Goal: Task Accomplishment & Management: Use online tool/utility

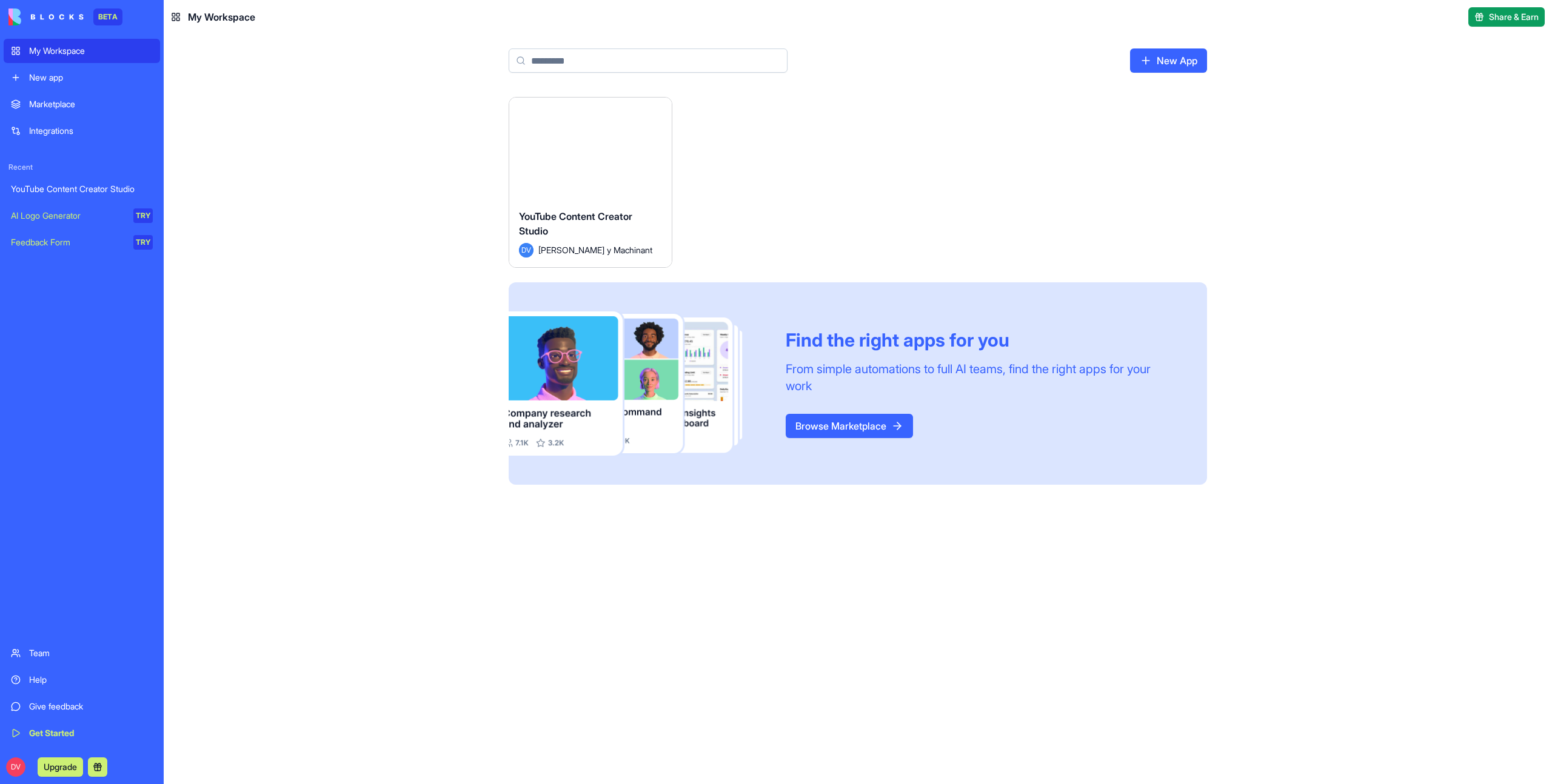
click at [591, 152] on button "Launch" at bounding box center [591, 148] width 91 height 24
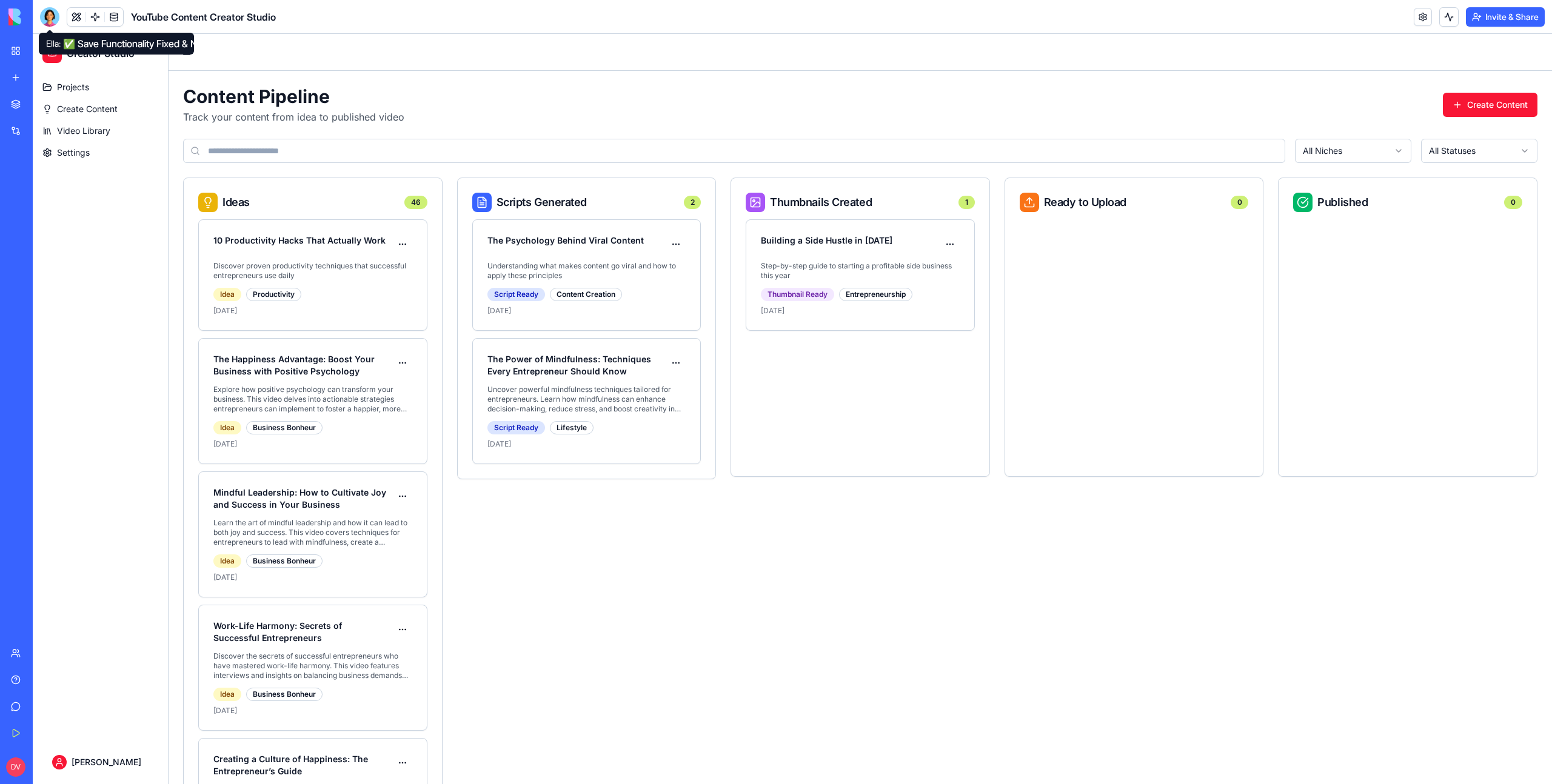
click at [55, 19] on div at bounding box center [50, 17] width 19 height 19
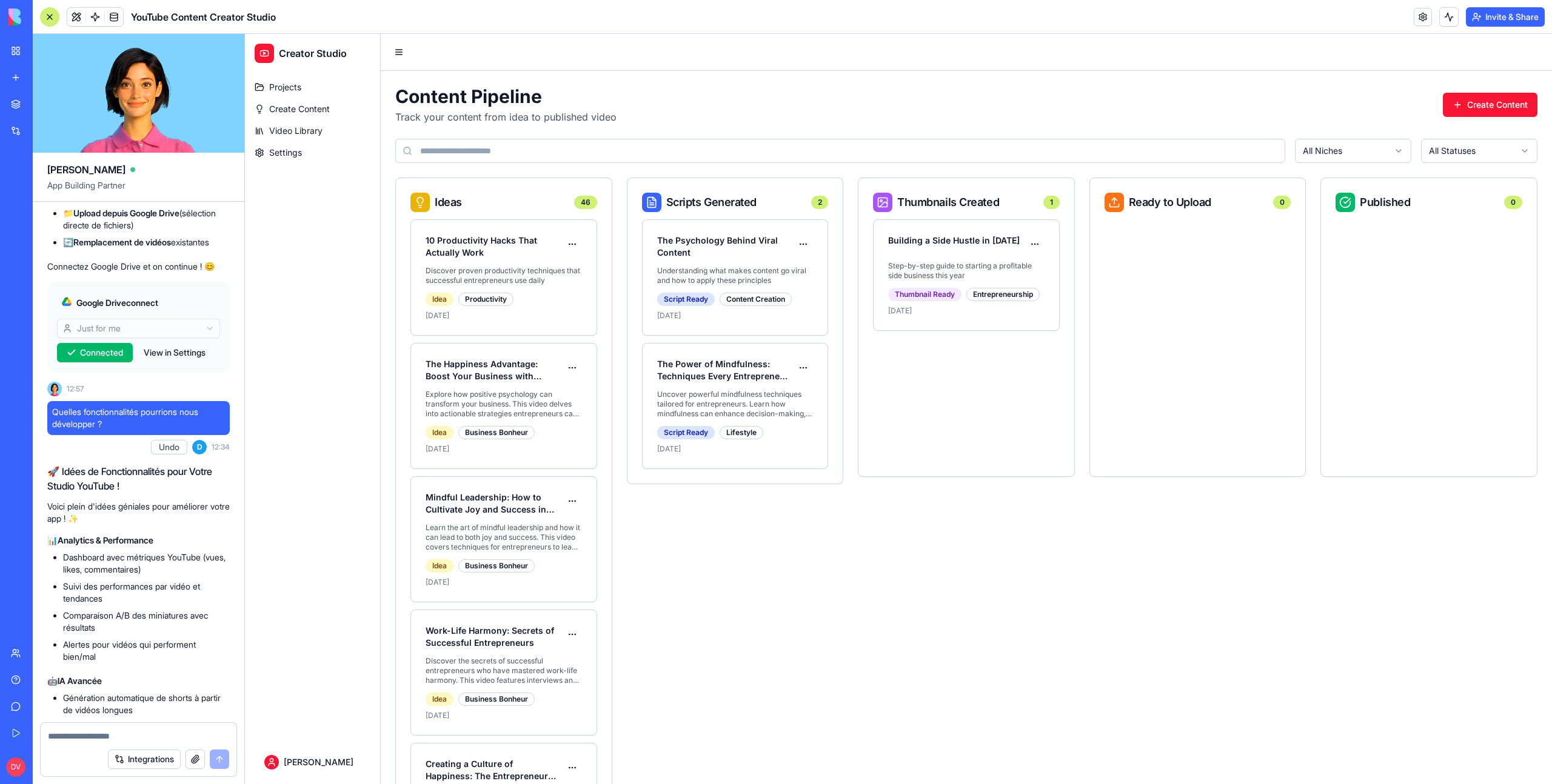
scroll to position [2433, 0]
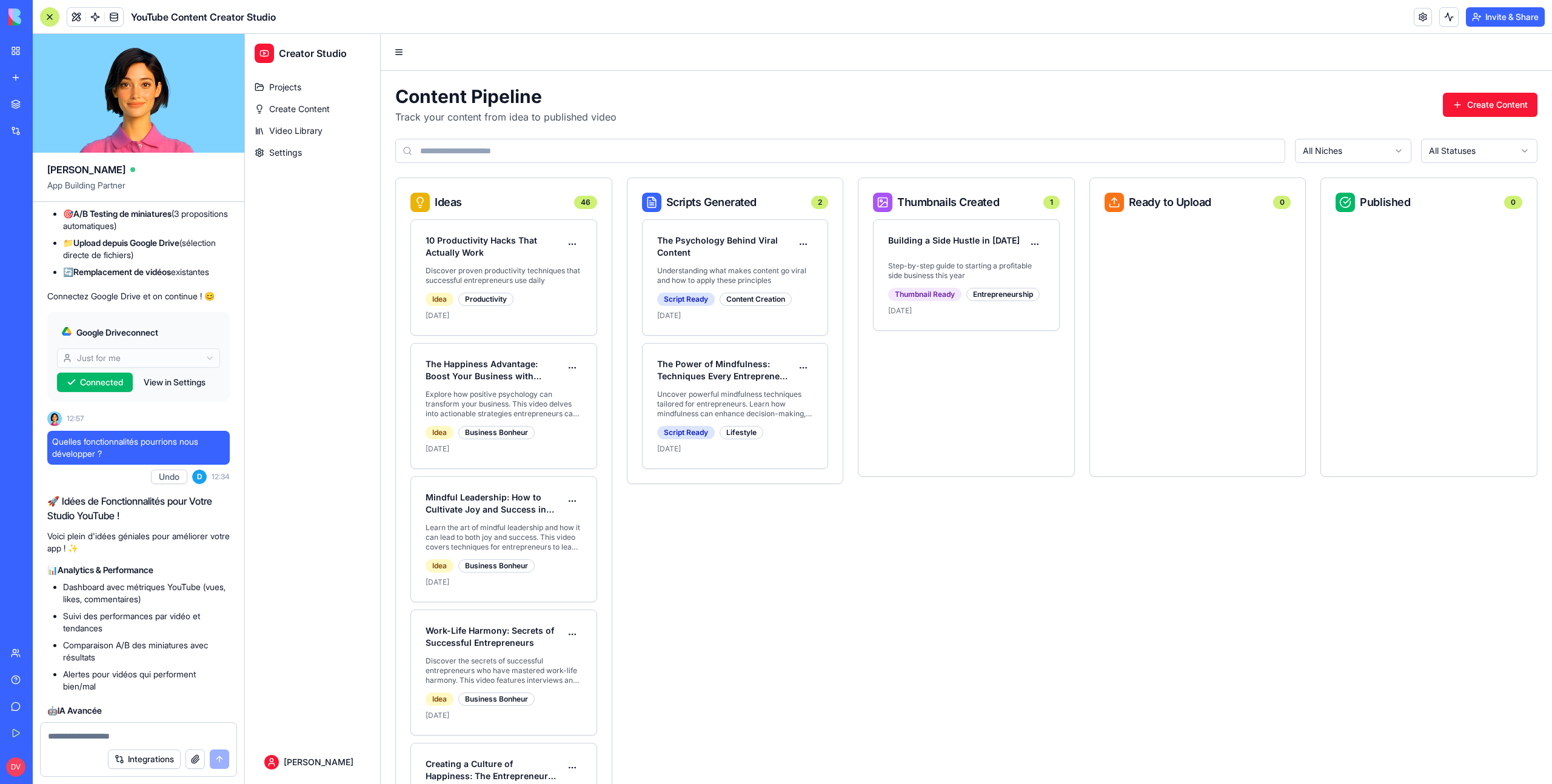
click at [23, 760] on div "DV Upgrade" at bounding box center [16, 767] width 15 height 19
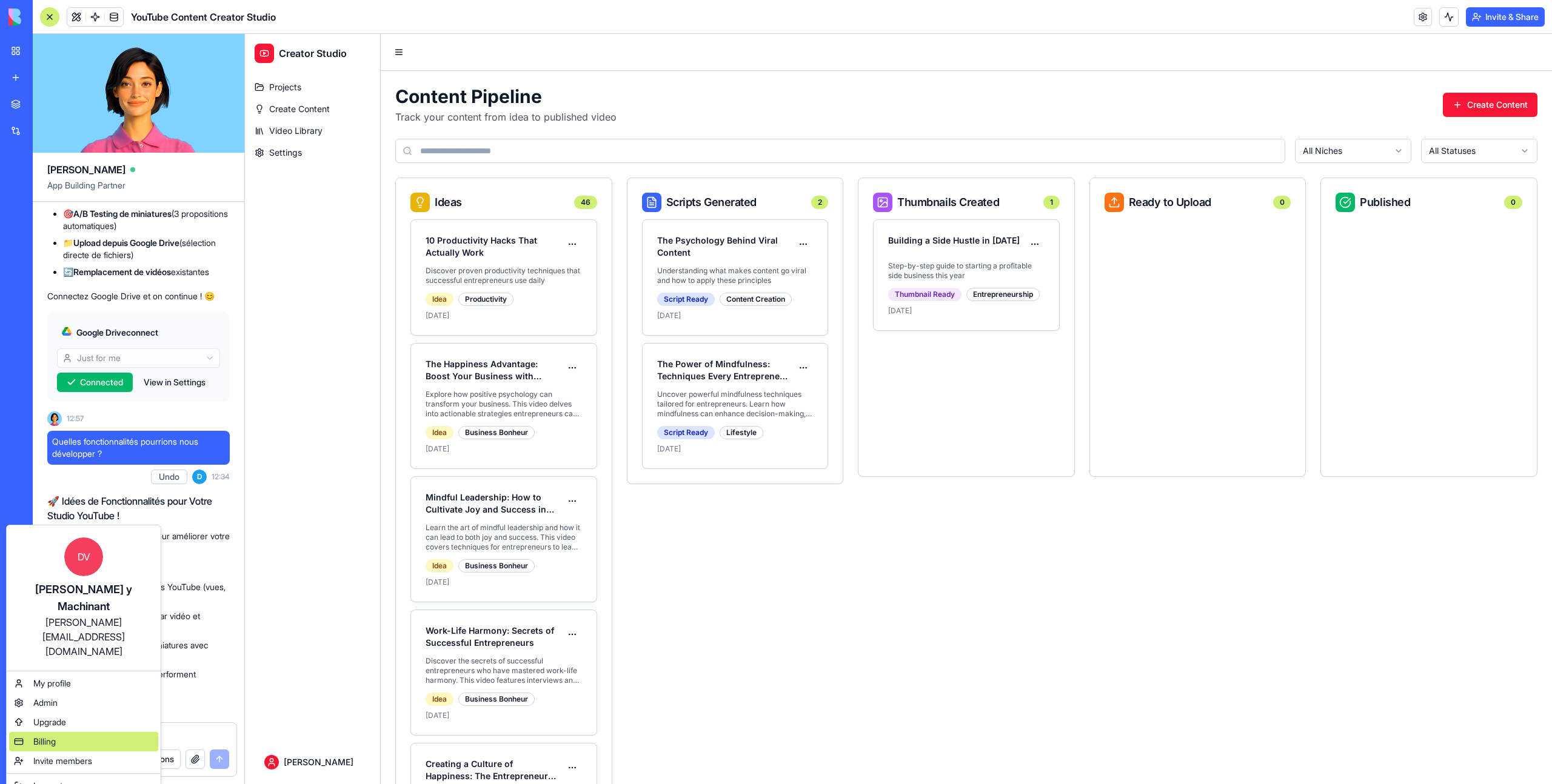
click at [54, 736] on span "Billing" at bounding box center [44, 742] width 22 height 12
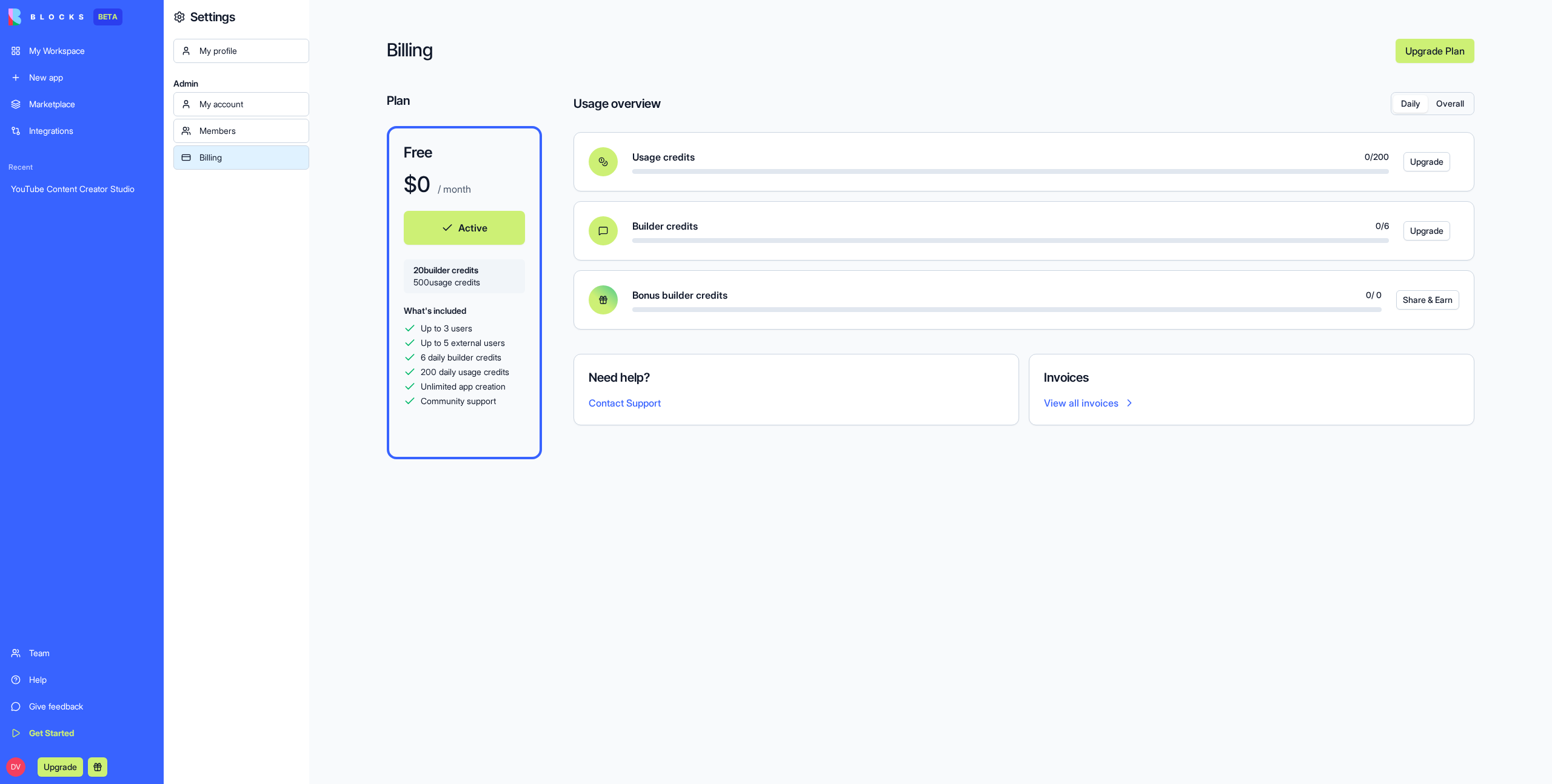
click at [1453, 102] on button "Overall" at bounding box center [1449, 104] width 44 height 17
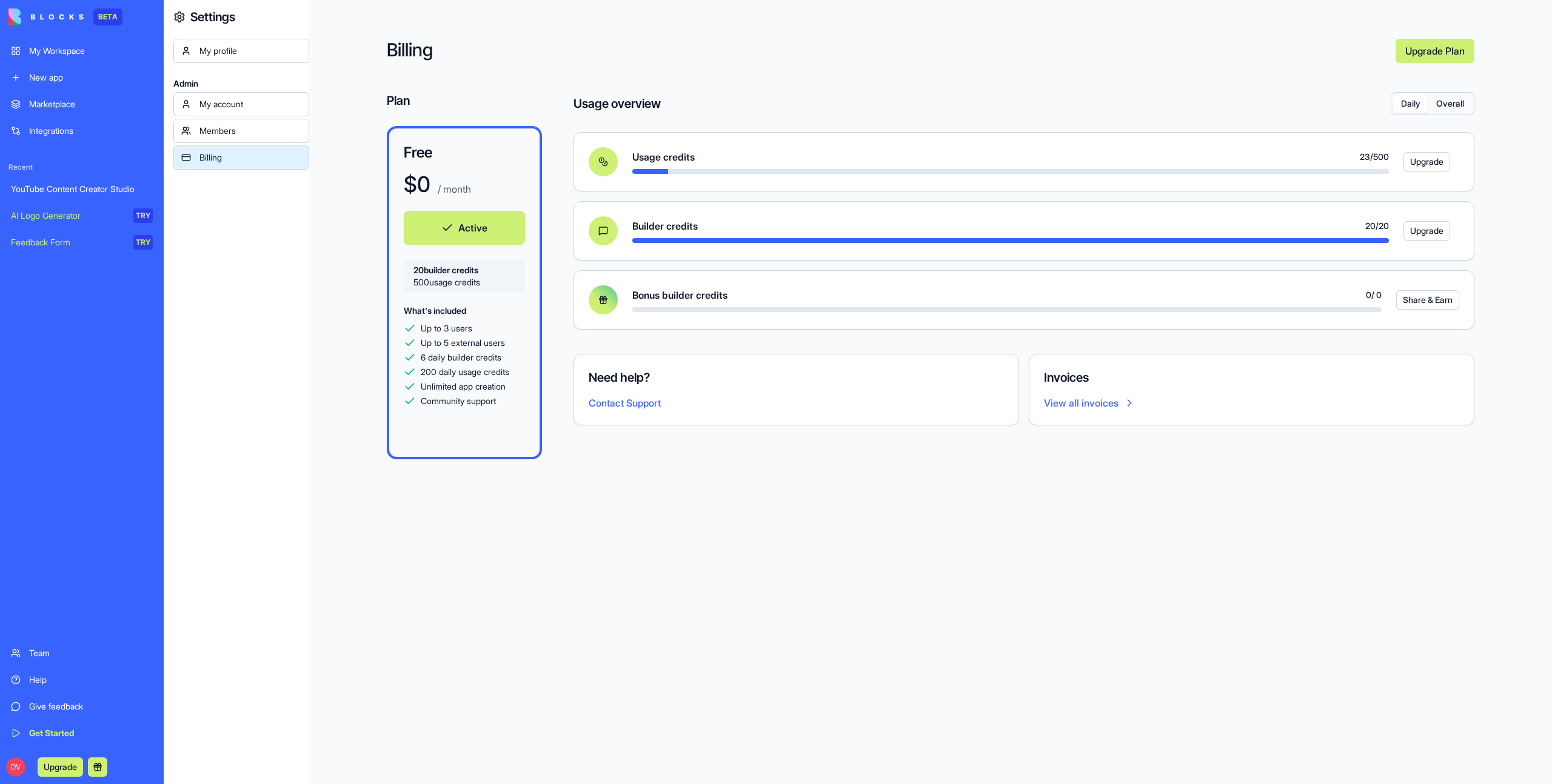
click at [1410, 104] on button "Daily" at bounding box center [1410, 104] width 35 height 17
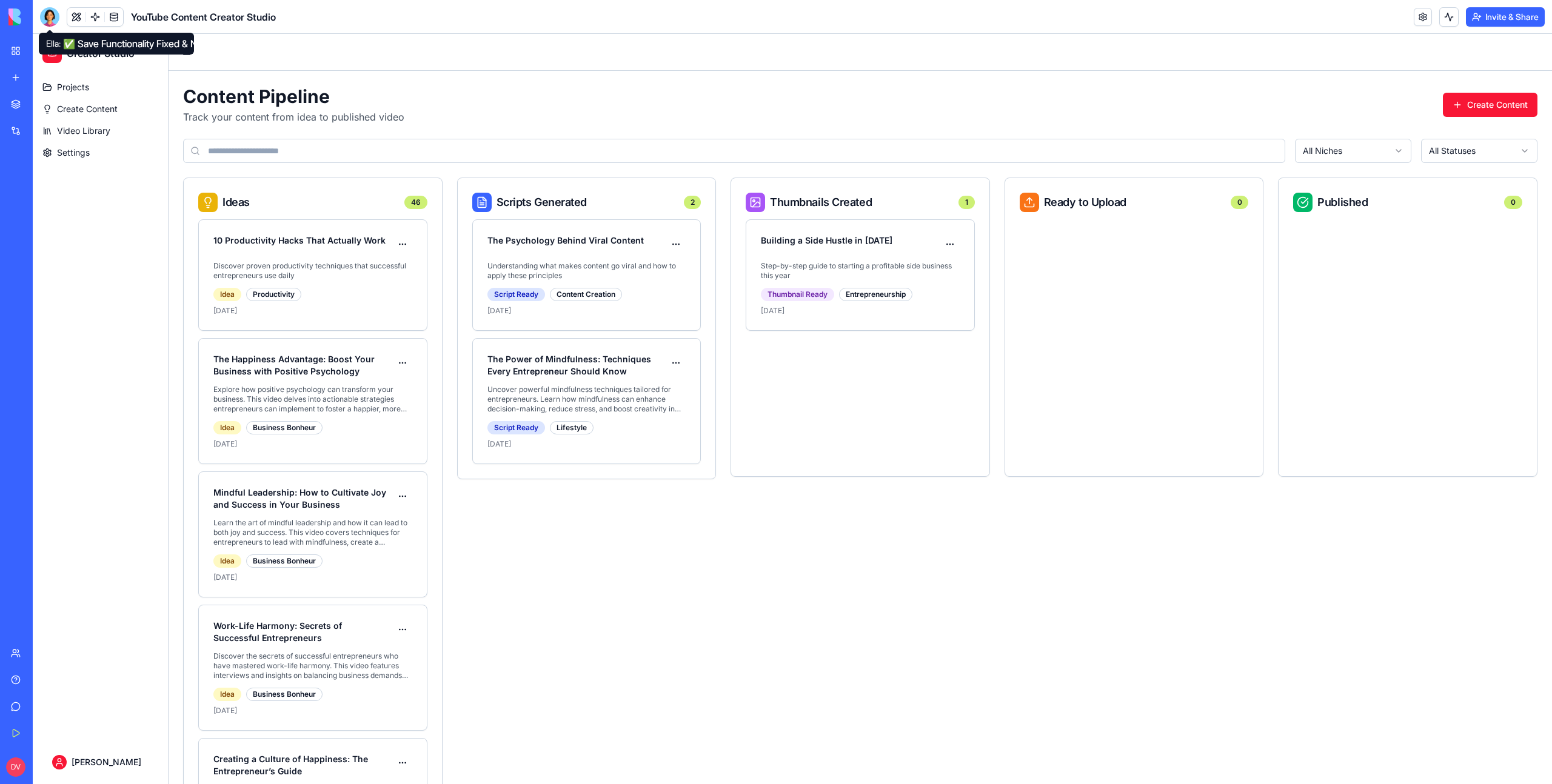
click at [55, 8] on div at bounding box center [50, 17] width 19 height 19
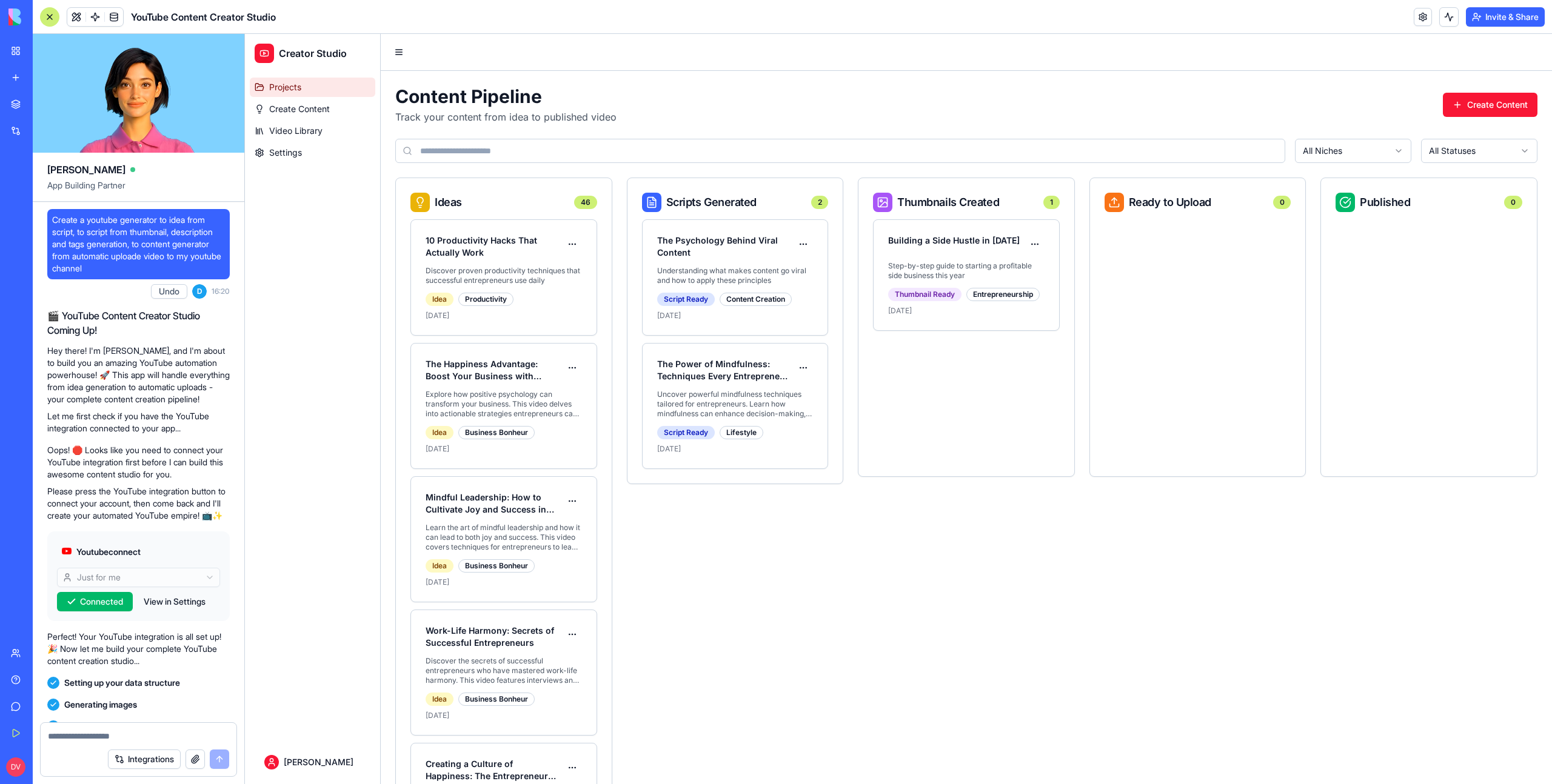
click at [294, 92] on span "Projects" at bounding box center [286, 87] width 33 height 12
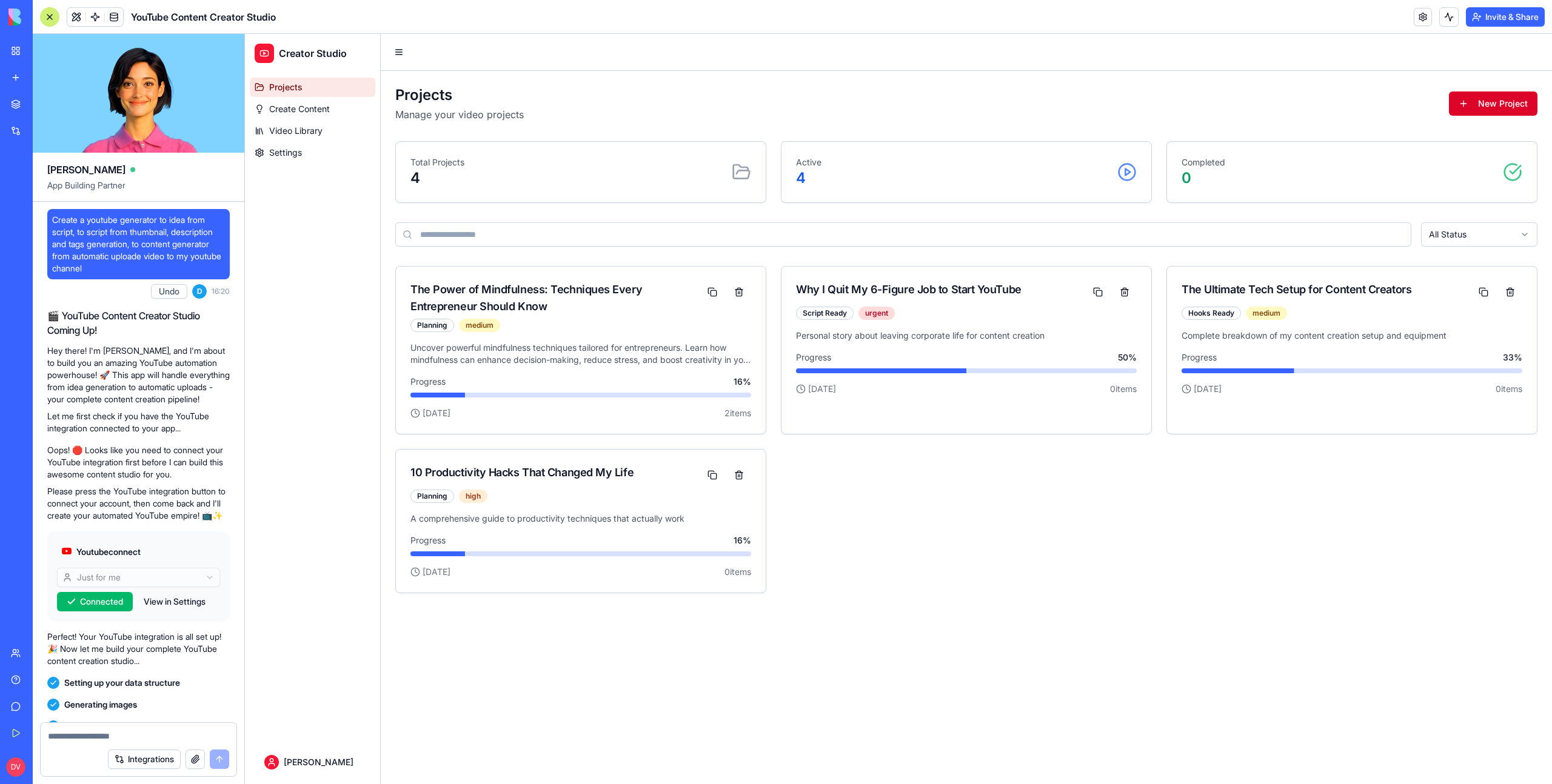
click at [1475, 107] on button "New Project" at bounding box center [1493, 103] width 88 height 24
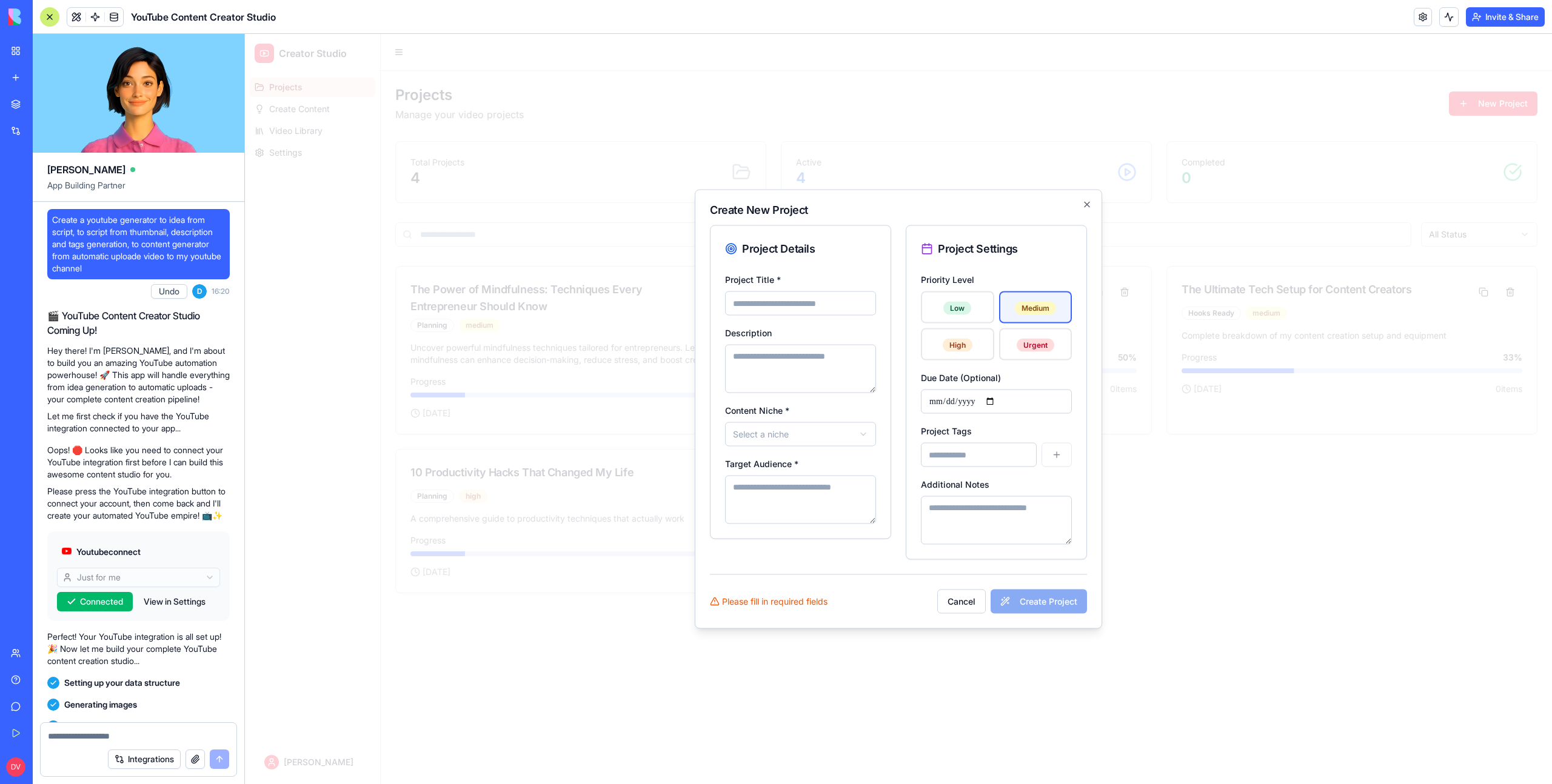
click at [850, 302] on input "Project Title *" at bounding box center [799, 303] width 151 height 24
click at [813, 441] on body "Creator Studio Projects Create Content Video Library Settings [PERSON_NAME] Pro…" at bounding box center [897, 408] width 1307 height 750
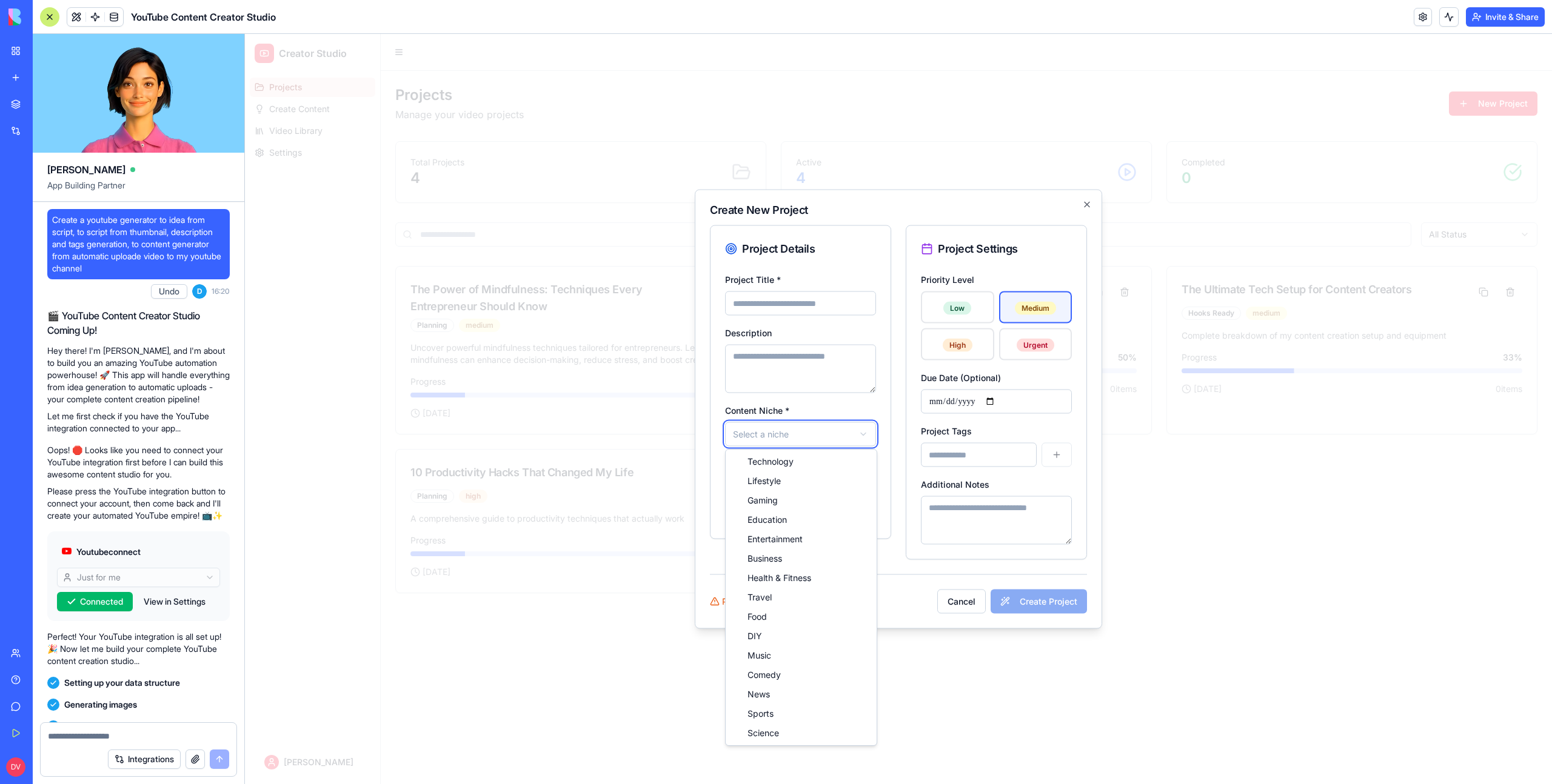
click at [813, 441] on body "Creator Studio Projects Create Content Video Library Settings [PERSON_NAME] Pro…" at bounding box center [897, 408] width 1307 height 750
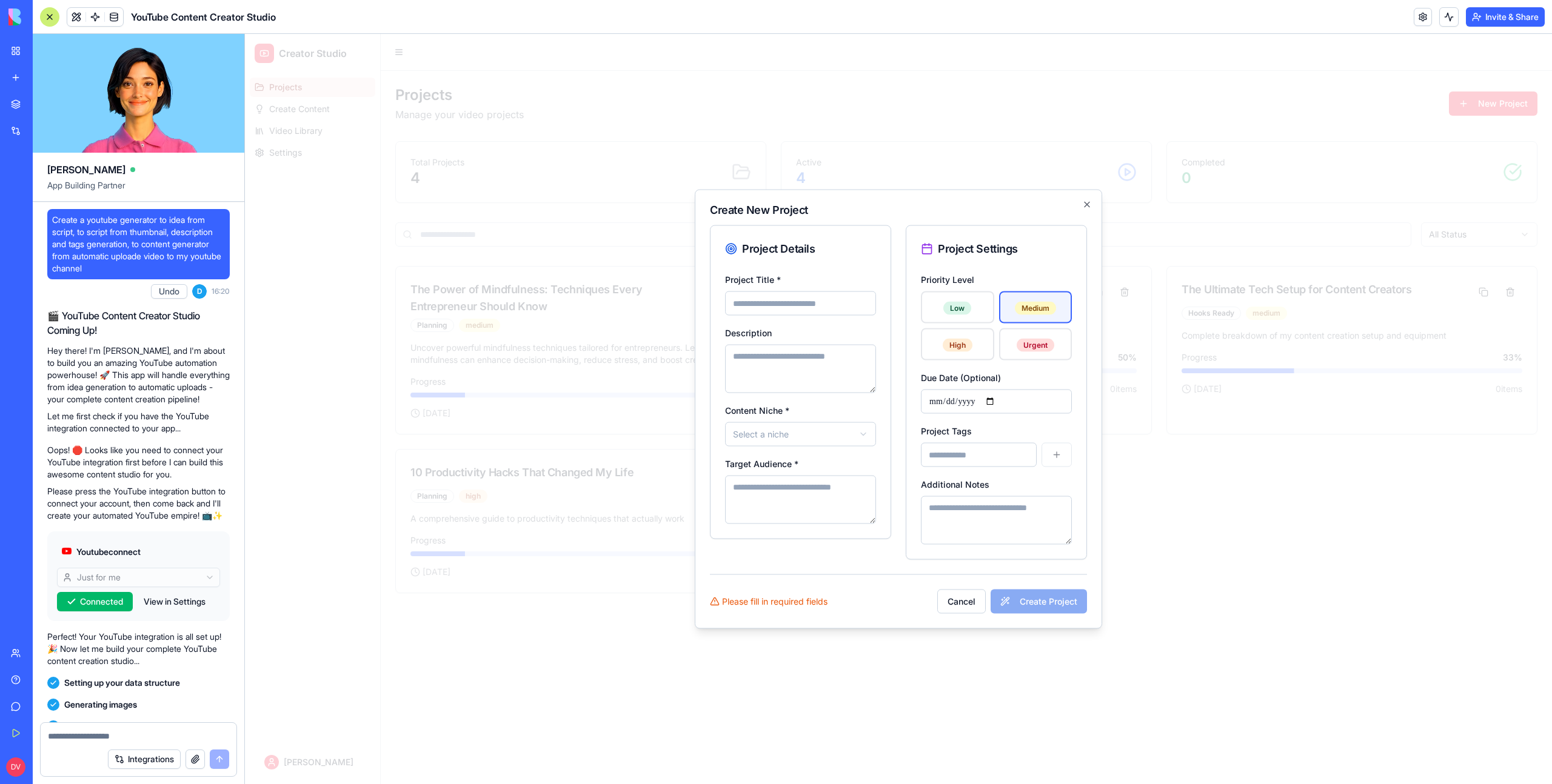
click at [799, 496] on textarea "Target Audience *" at bounding box center [799, 499] width 151 height 49
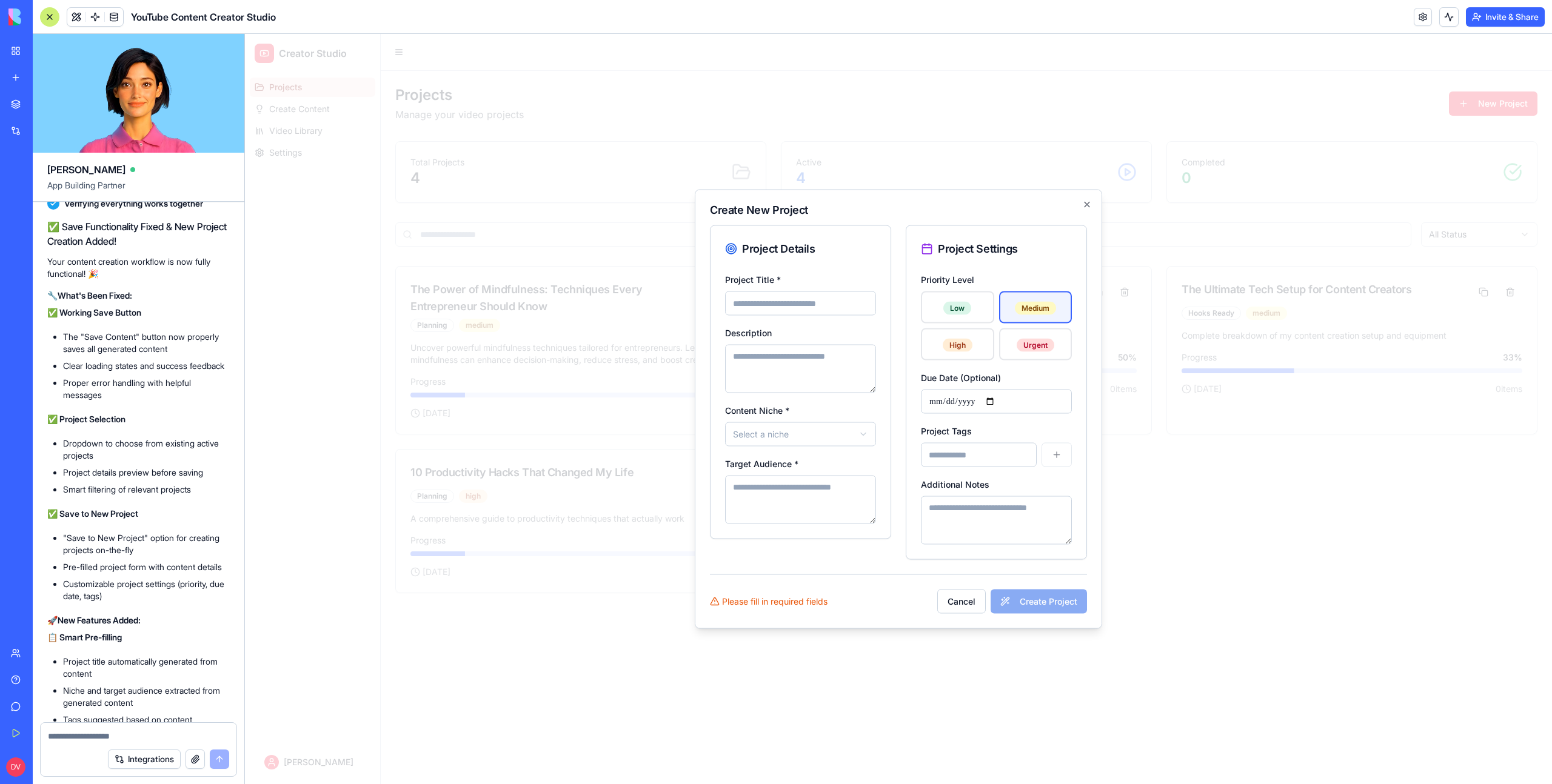
scroll to position [19787, 0]
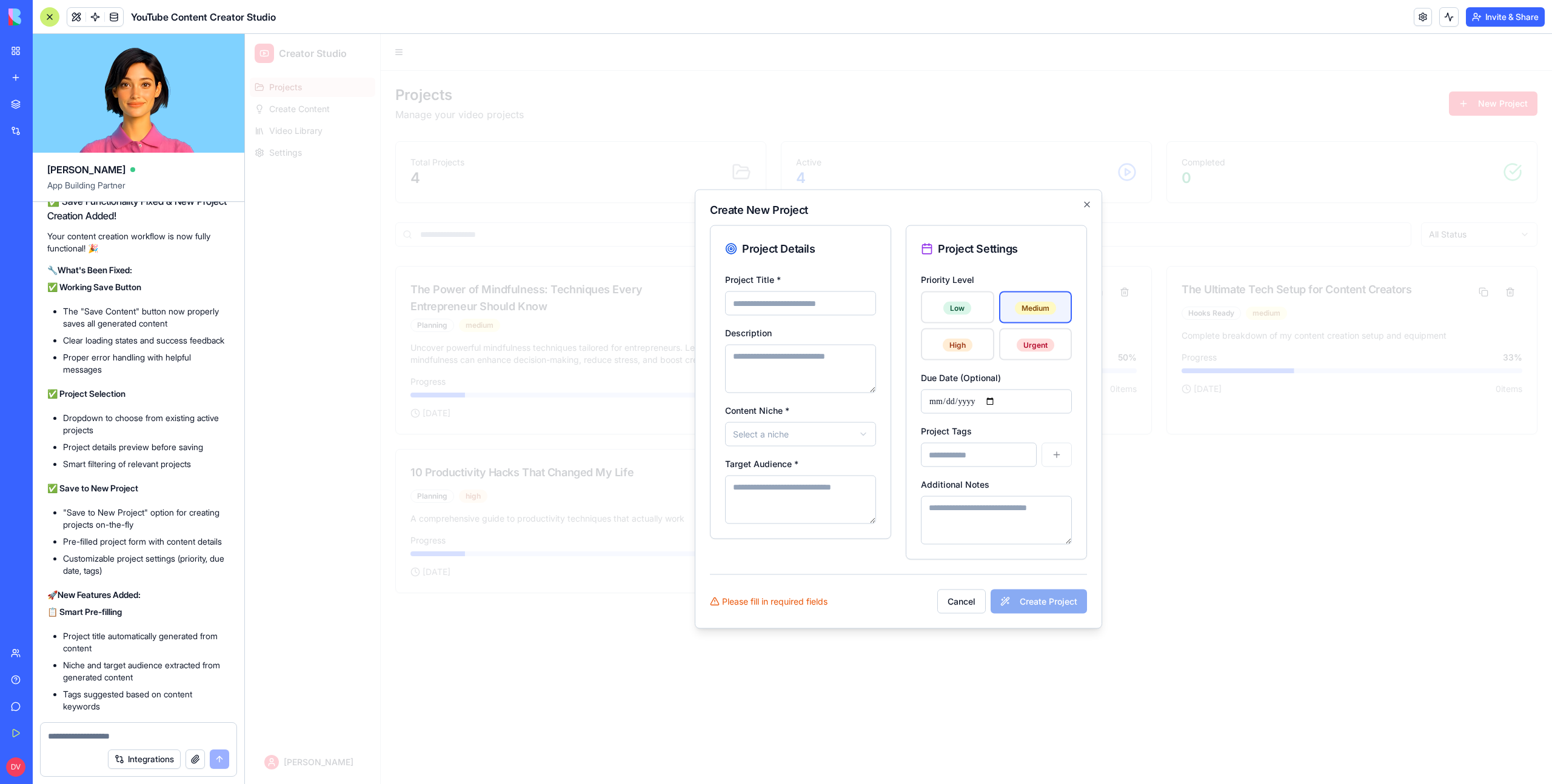
type textarea "*"
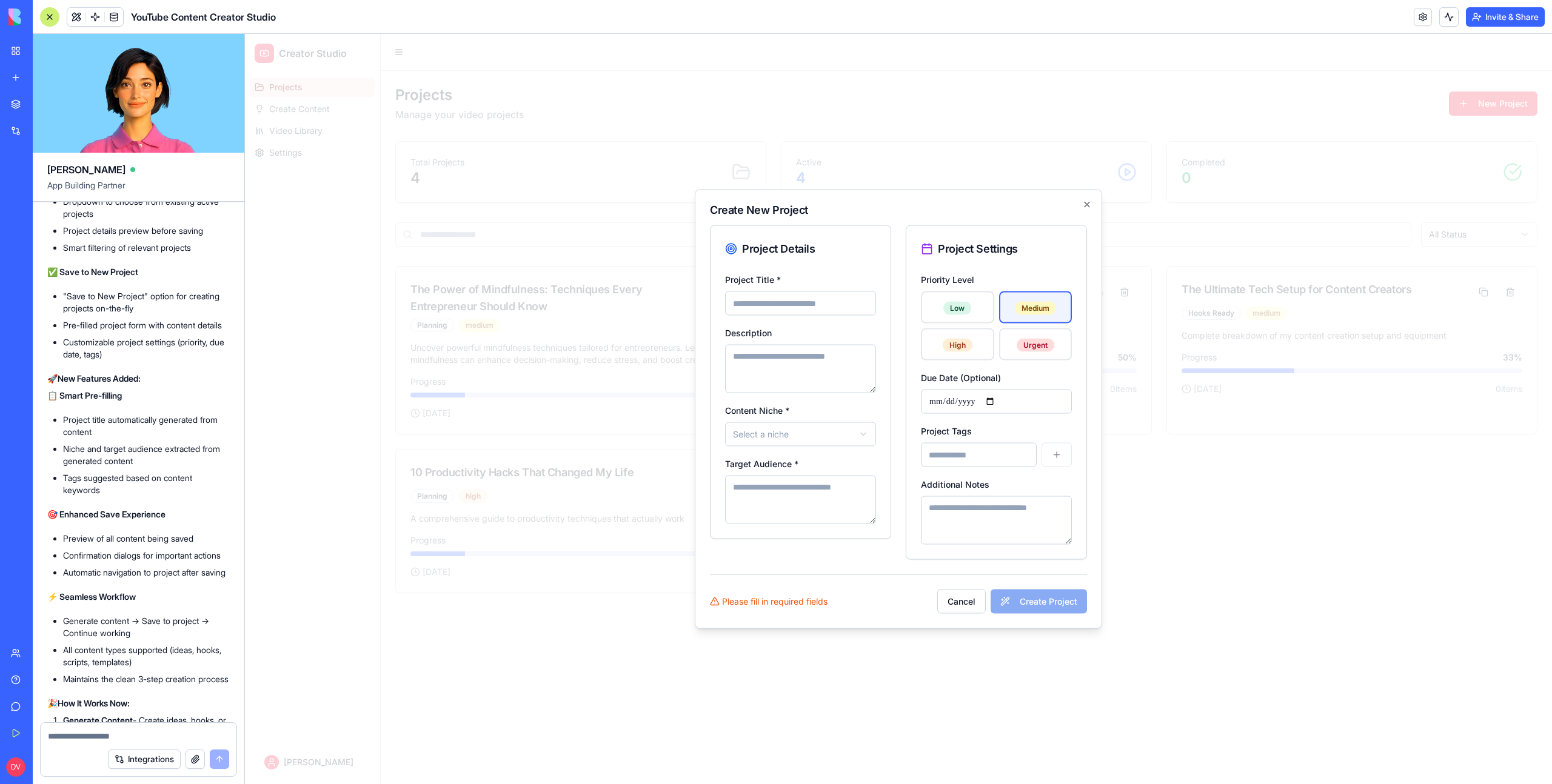
scroll to position [19990, 0]
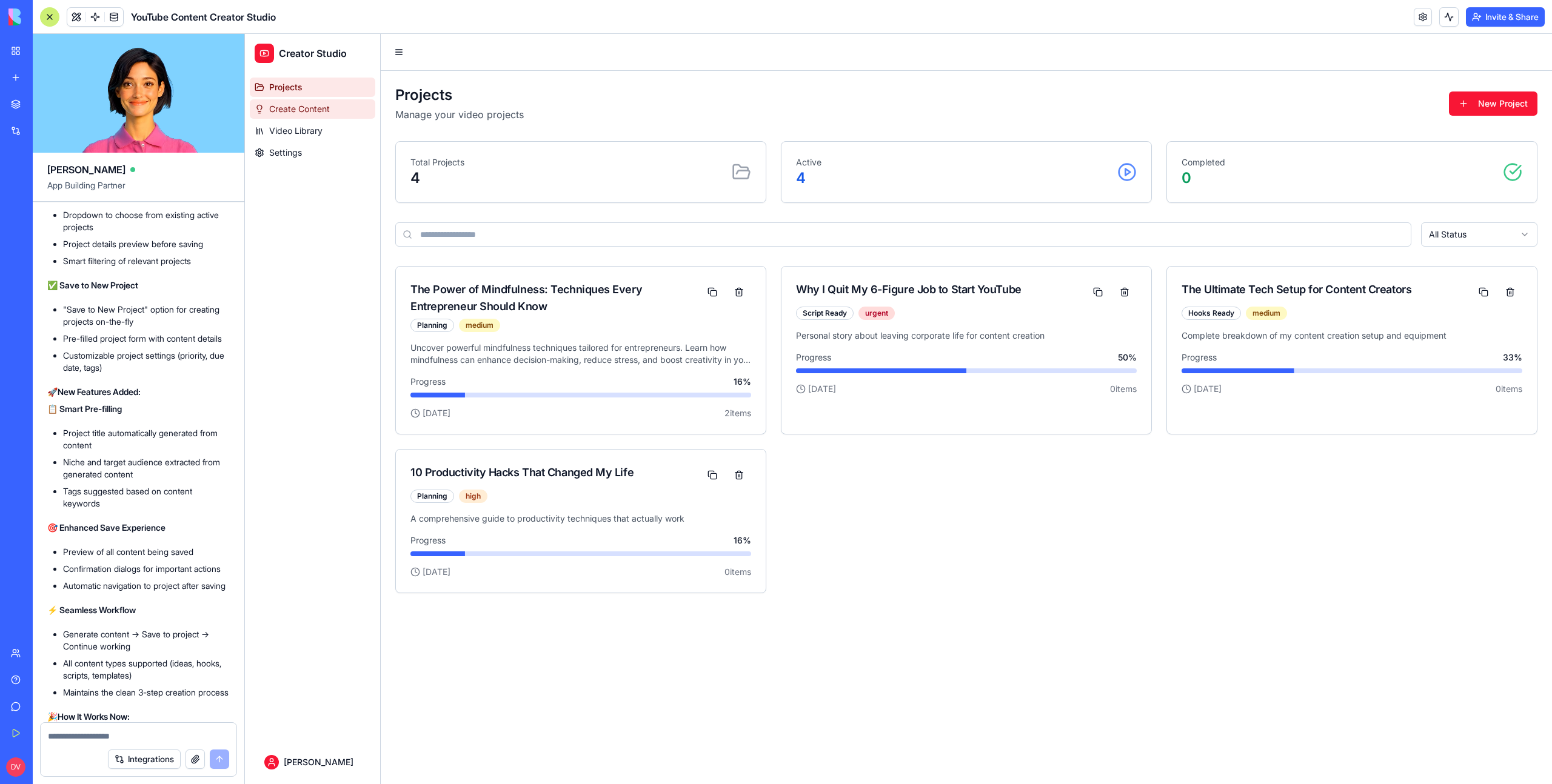
click at [325, 105] on span "Create Content" at bounding box center [299, 109] width 60 height 12
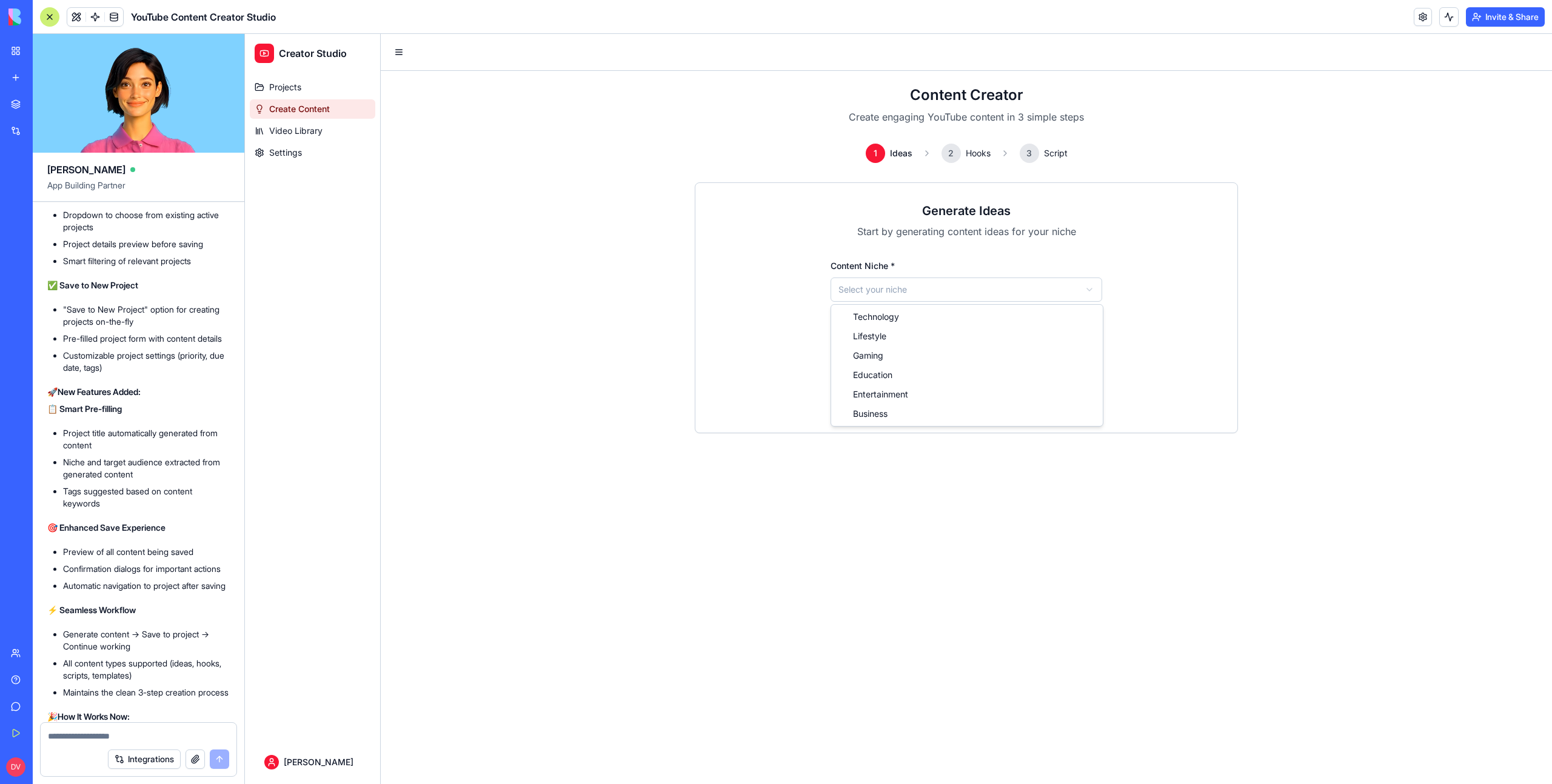
click at [886, 299] on html "Creator Studio Projects Create Content Video Library Settings [PERSON_NAME] Con…" at bounding box center [897, 408] width 1307 height 750
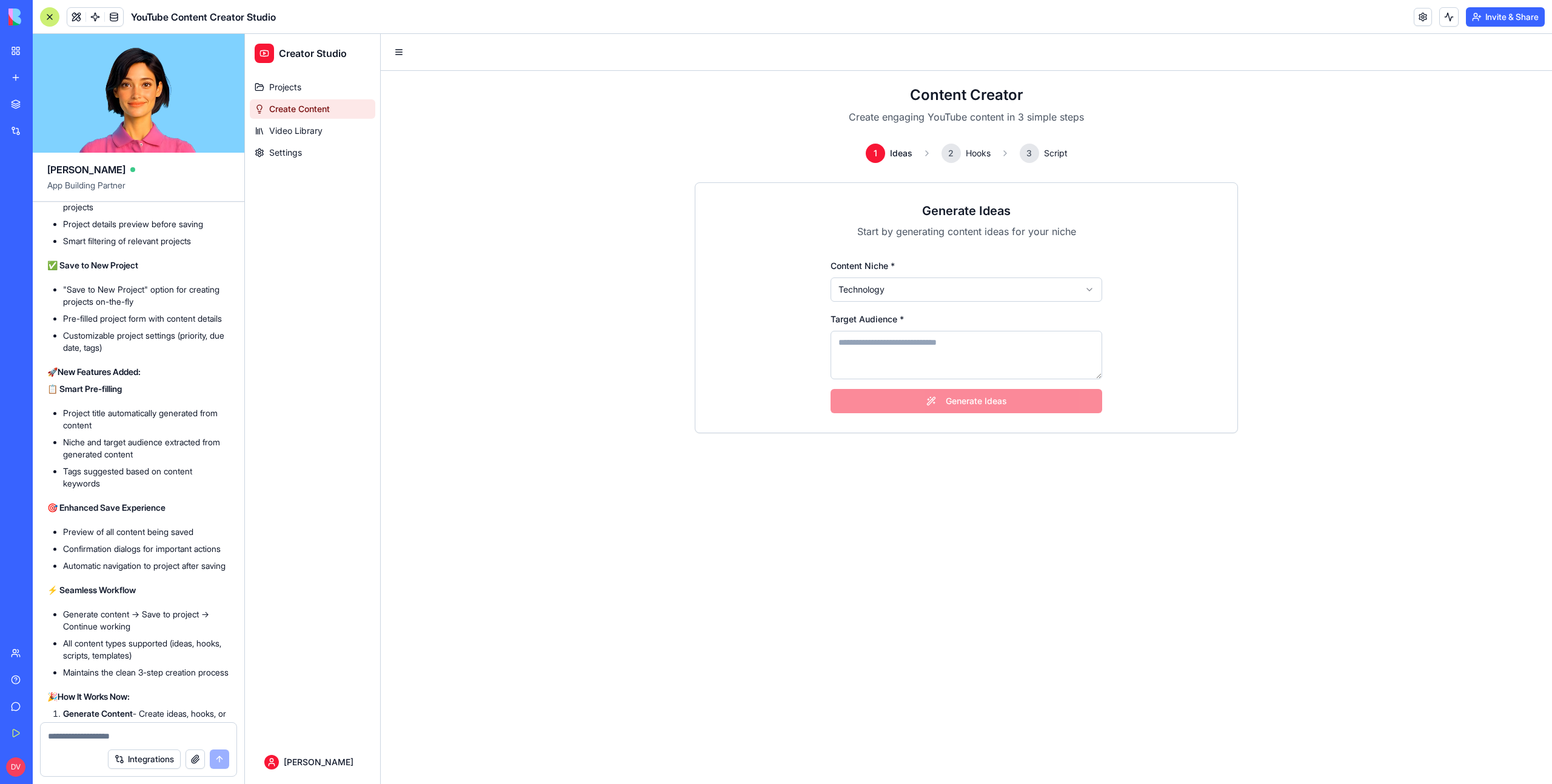
scroll to position [19937, 0]
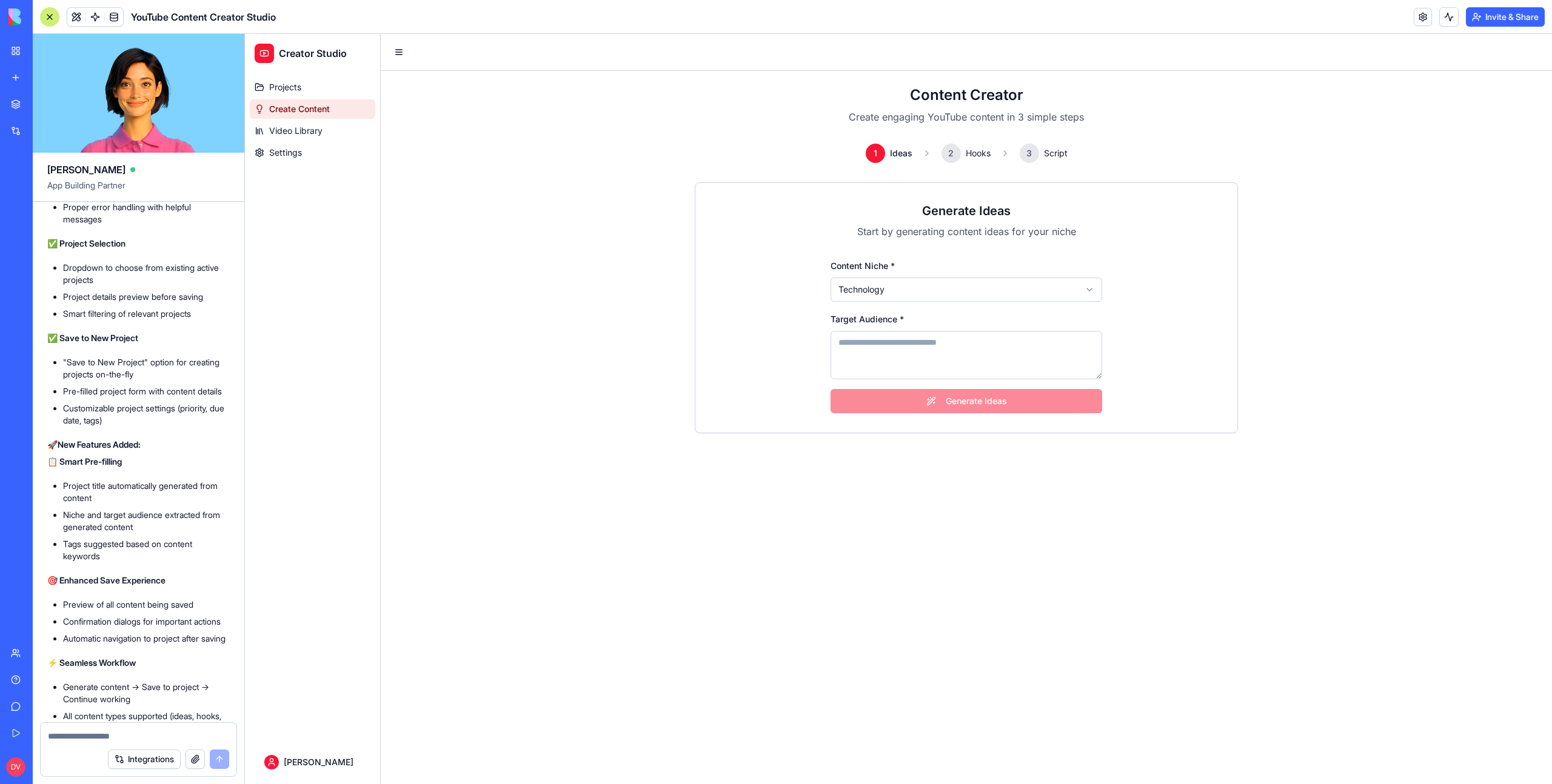
click at [870, 356] on textarea "Target Audience *" at bounding box center [965, 355] width 271 height 49
type textarea "**********"
click at [1018, 410] on button "Generate Ideas" at bounding box center [965, 401] width 271 height 24
click at [1448, 12] on button at bounding box center [1448, 17] width 19 height 19
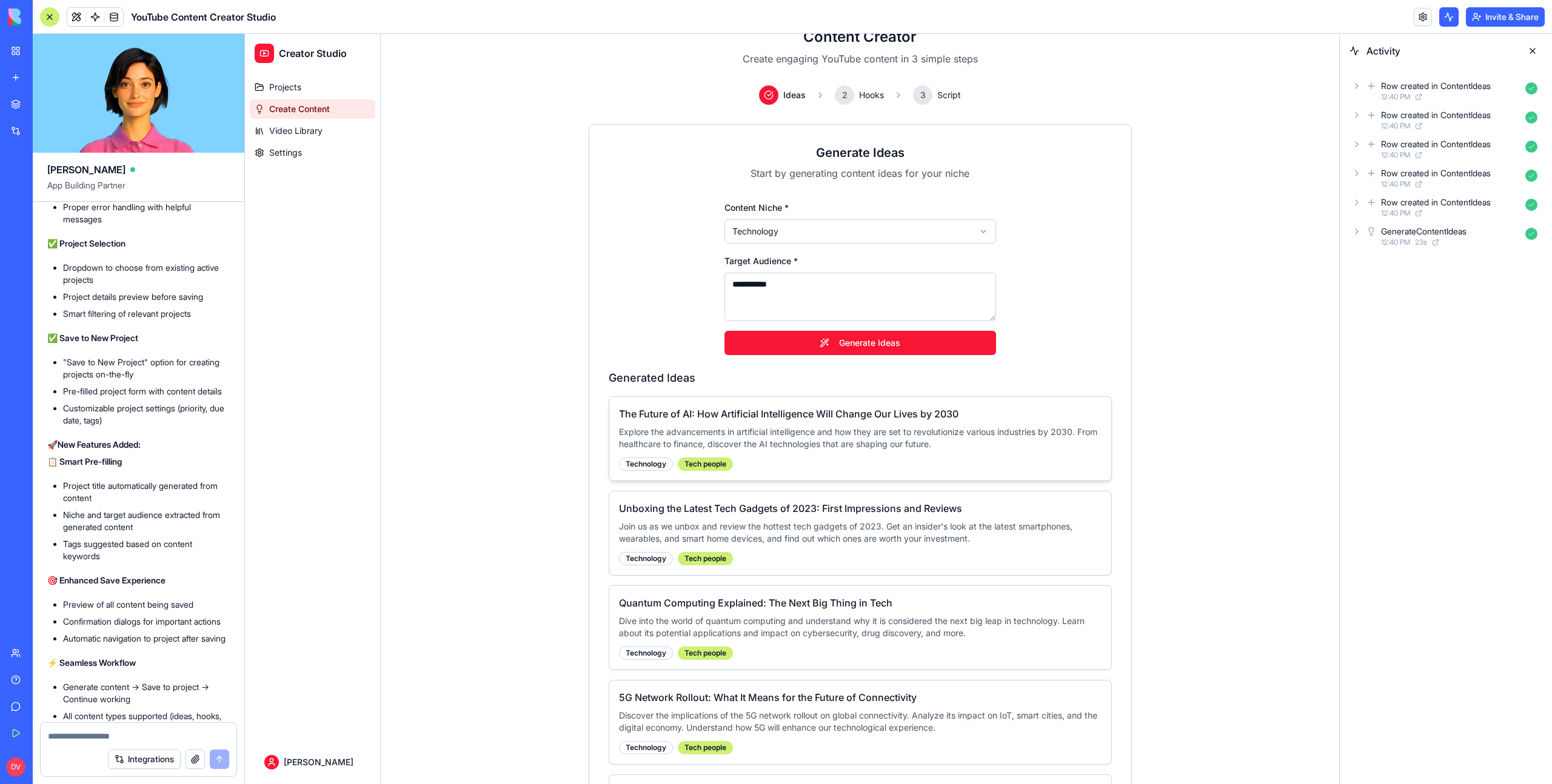
scroll to position [202, 0]
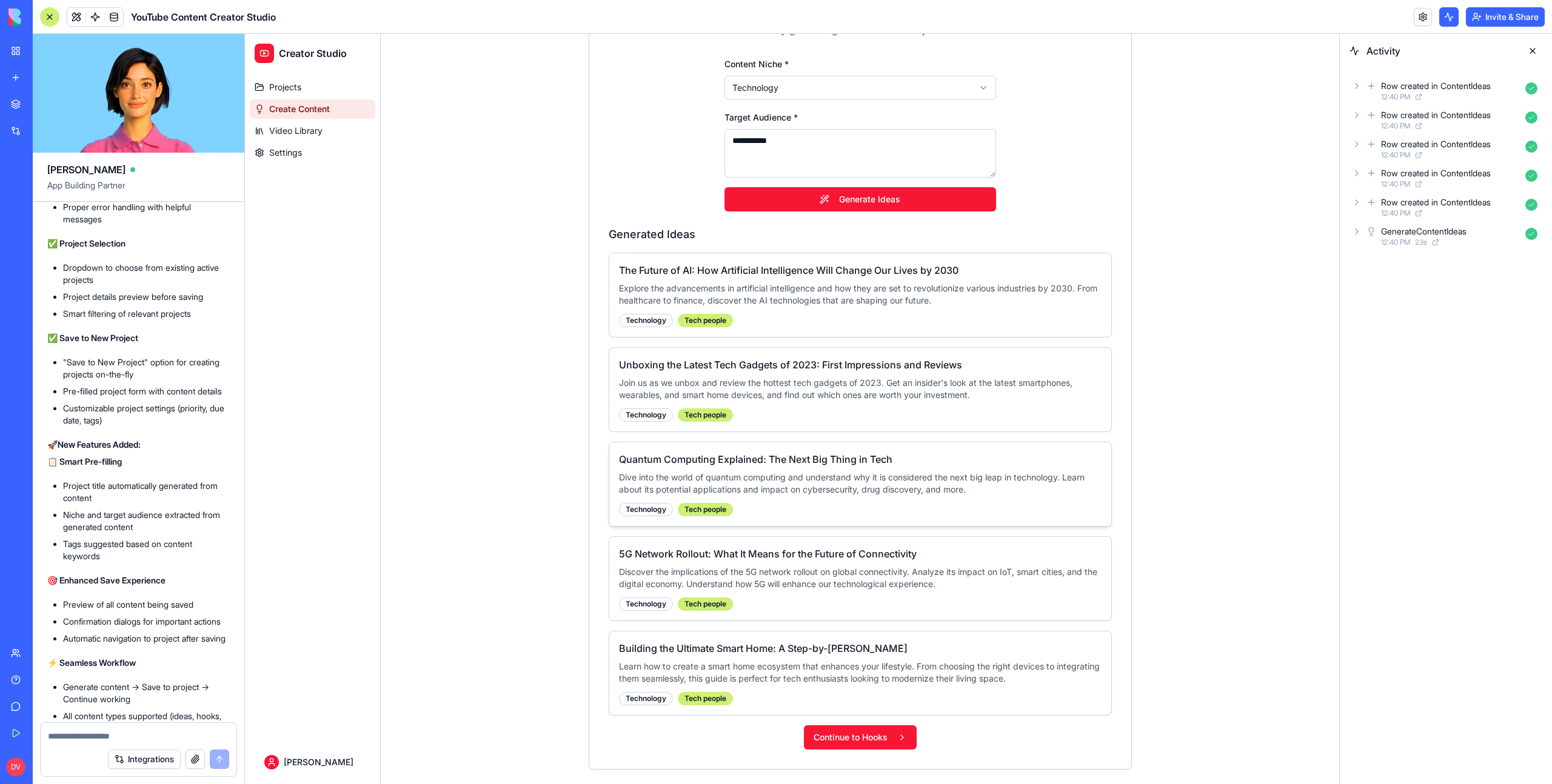
click at [917, 485] on p "Dive into the world of quantum computing and understand why it is considered th…" at bounding box center [860, 483] width 482 height 24
click at [884, 748] on button "Continue to Hooks" at bounding box center [861, 737] width 113 height 24
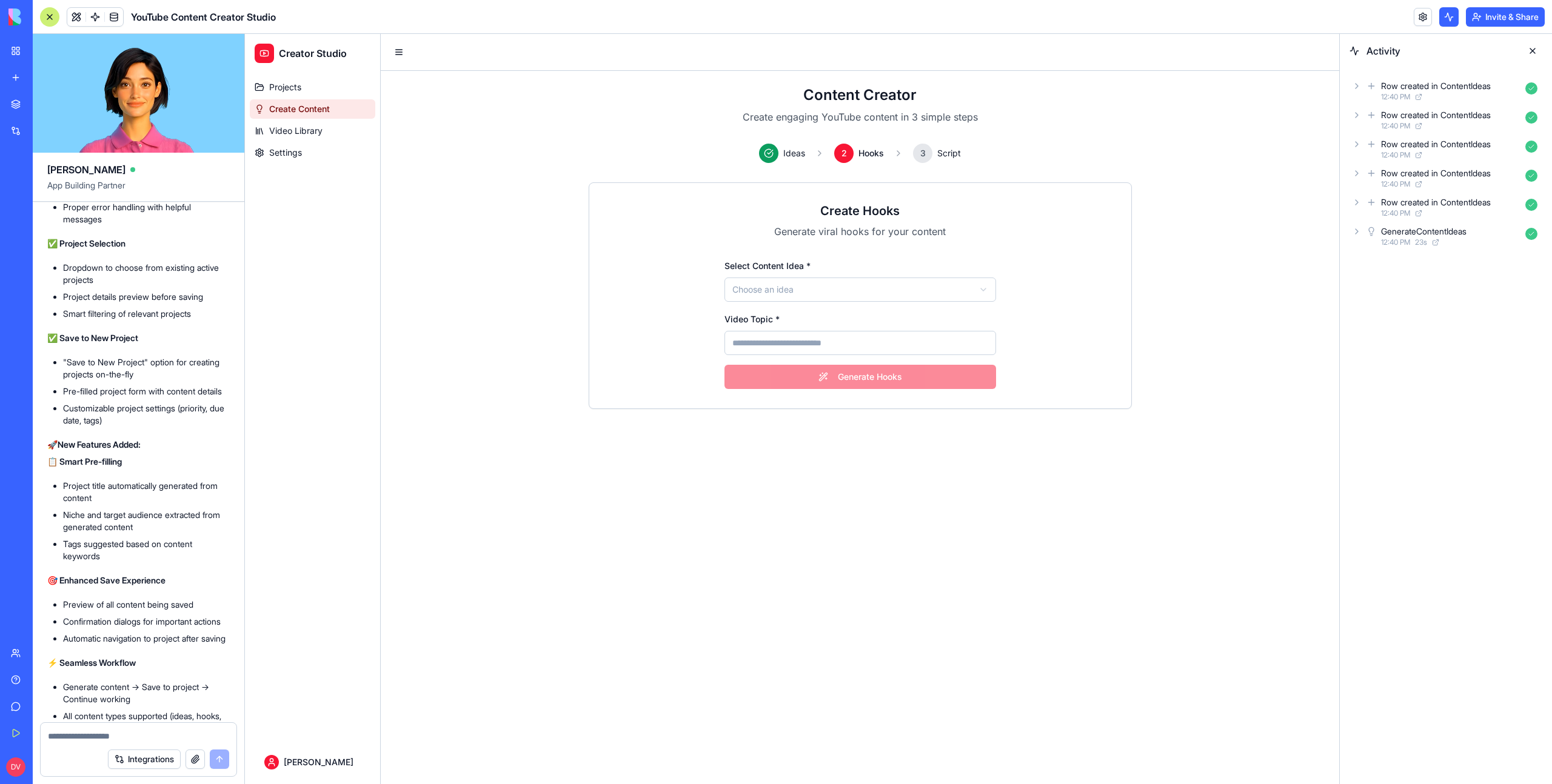
click at [799, 285] on html "Creator Studio Projects Create Content Video Library Settings [PERSON_NAME] Con…" at bounding box center [791, 408] width 1094 height 750
click at [807, 338] on input "Video Topic *" at bounding box center [860, 342] width 271 height 24
type input "**********"
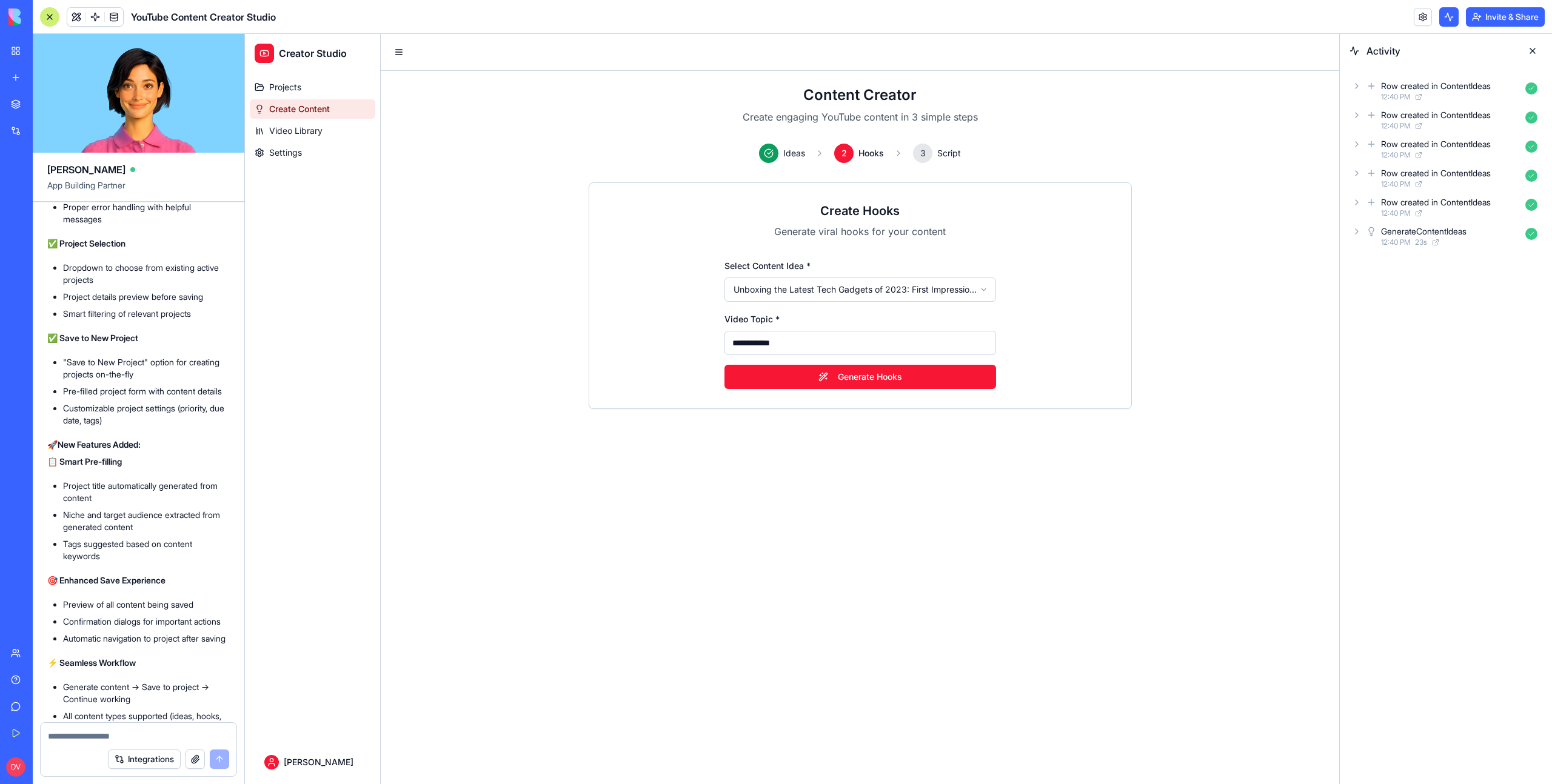
click at [819, 342] on input "**********" at bounding box center [860, 342] width 271 height 24
click at [875, 374] on button "Generate Hooks" at bounding box center [860, 377] width 271 height 24
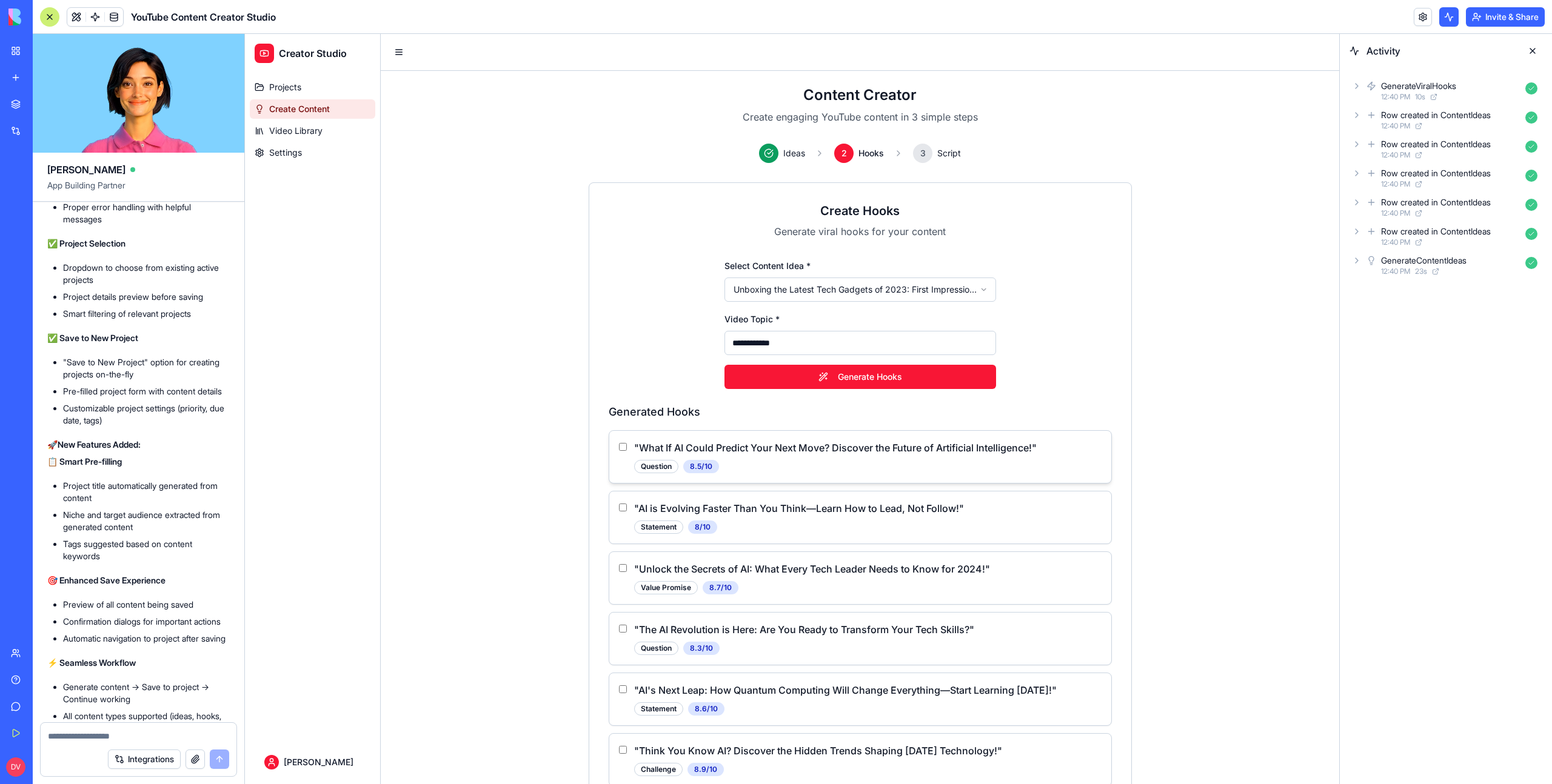
scroll to position [71, 0]
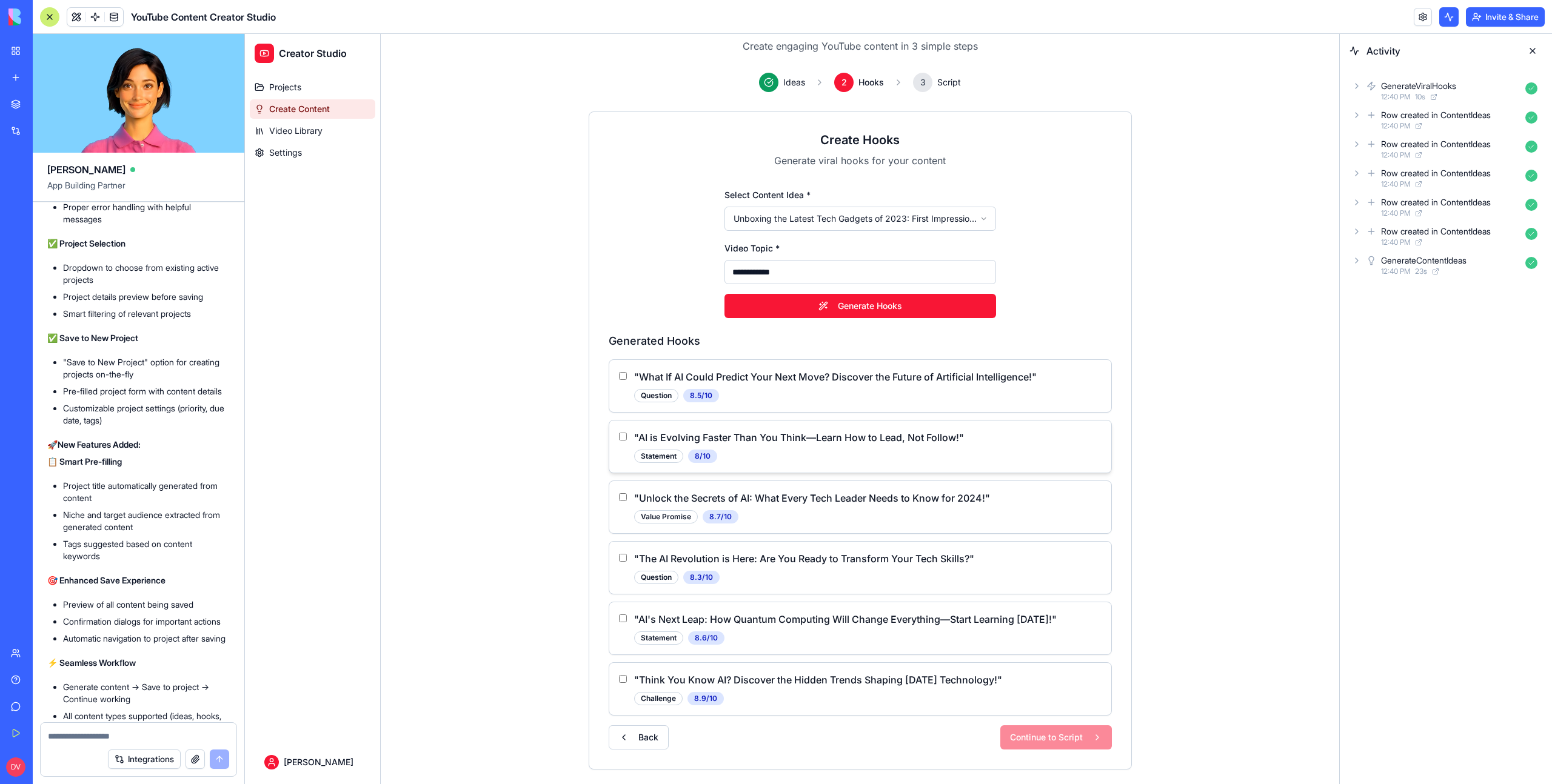
click at [801, 443] on p "" AI is Evolving Faster Than You Think—Learn How to Lead, Not Follow! "" at bounding box center [868, 437] width 468 height 14
click at [617, 438] on div "" AI is Evolving Faster Than You Think—Learn How to Lead, Not Follow! " Stateme…" at bounding box center [861, 447] width 502 height 52
click at [625, 612] on div "" AI's Next Leap: How Quantum Computing Will Change Everything—Start Learning […" at bounding box center [860, 629] width 482 height 33
click at [1013, 738] on button "Continue to Script" at bounding box center [1055, 737] width 111 height 24
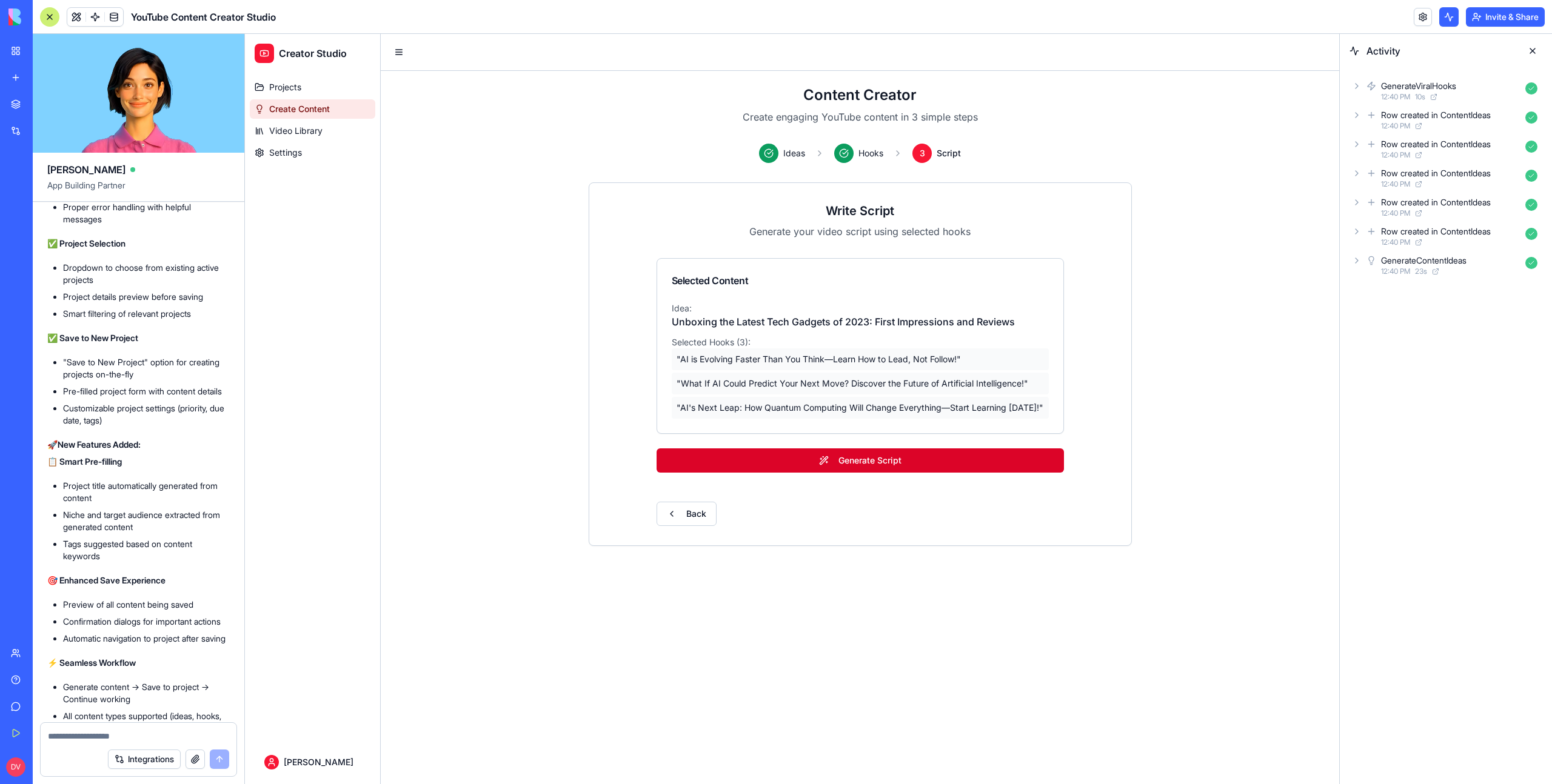
click at [878, 463] on button "Generate Script" at bounding box center [860, 460] width 407 height 24
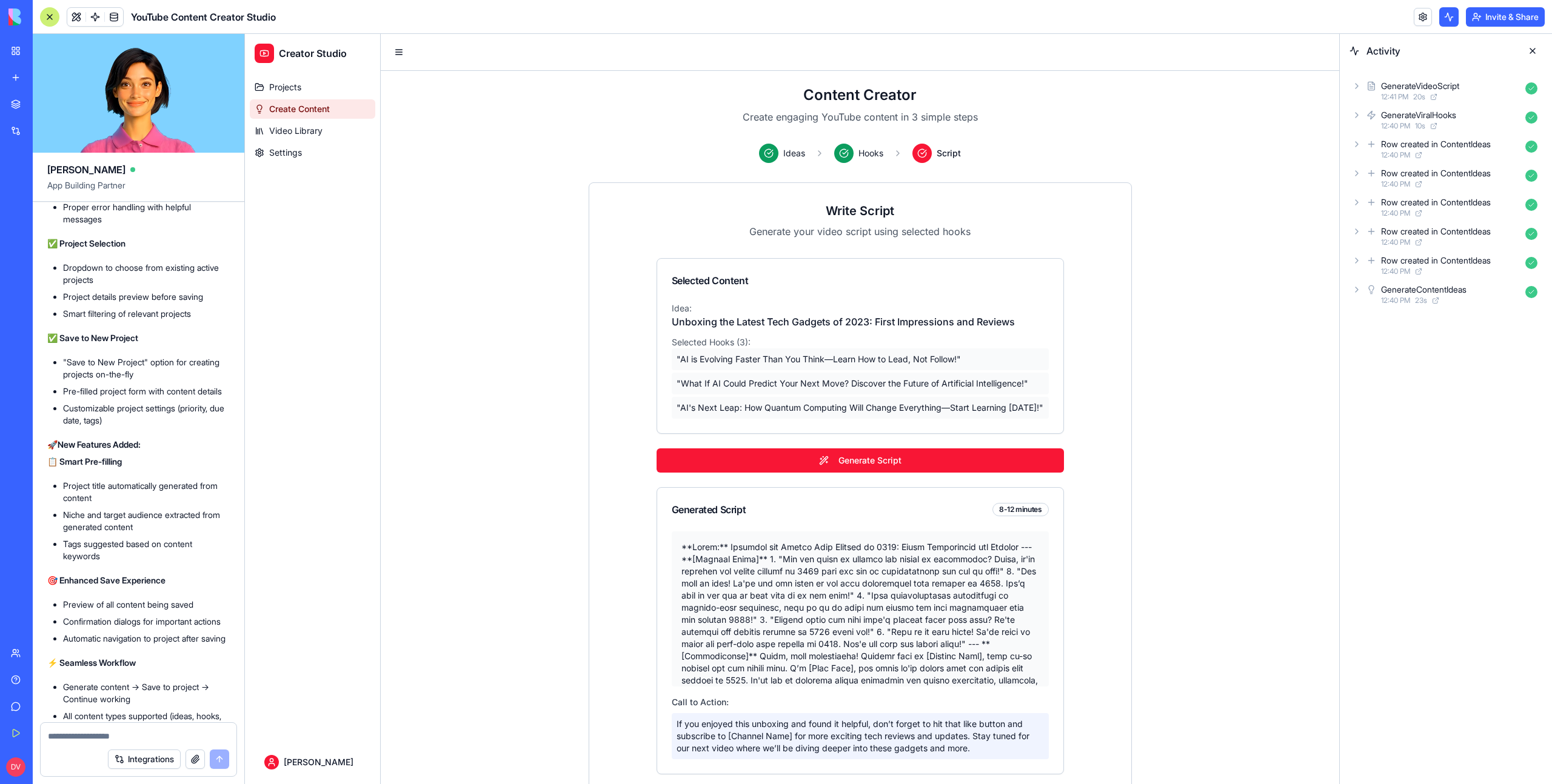
scroll to position [63, 0]
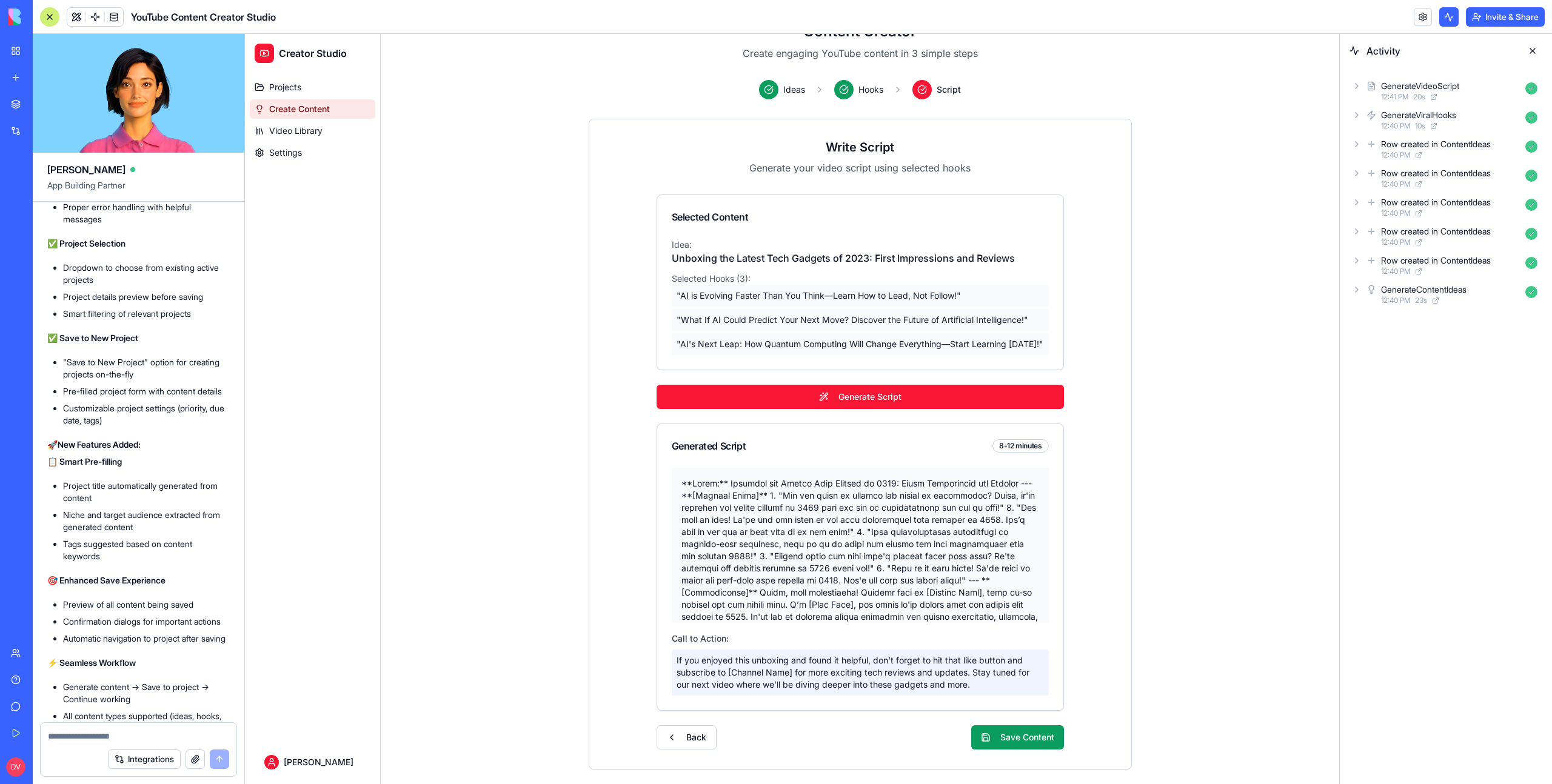
click at [909, 516] on div at bounding box center [860, 545] width 377 height 155
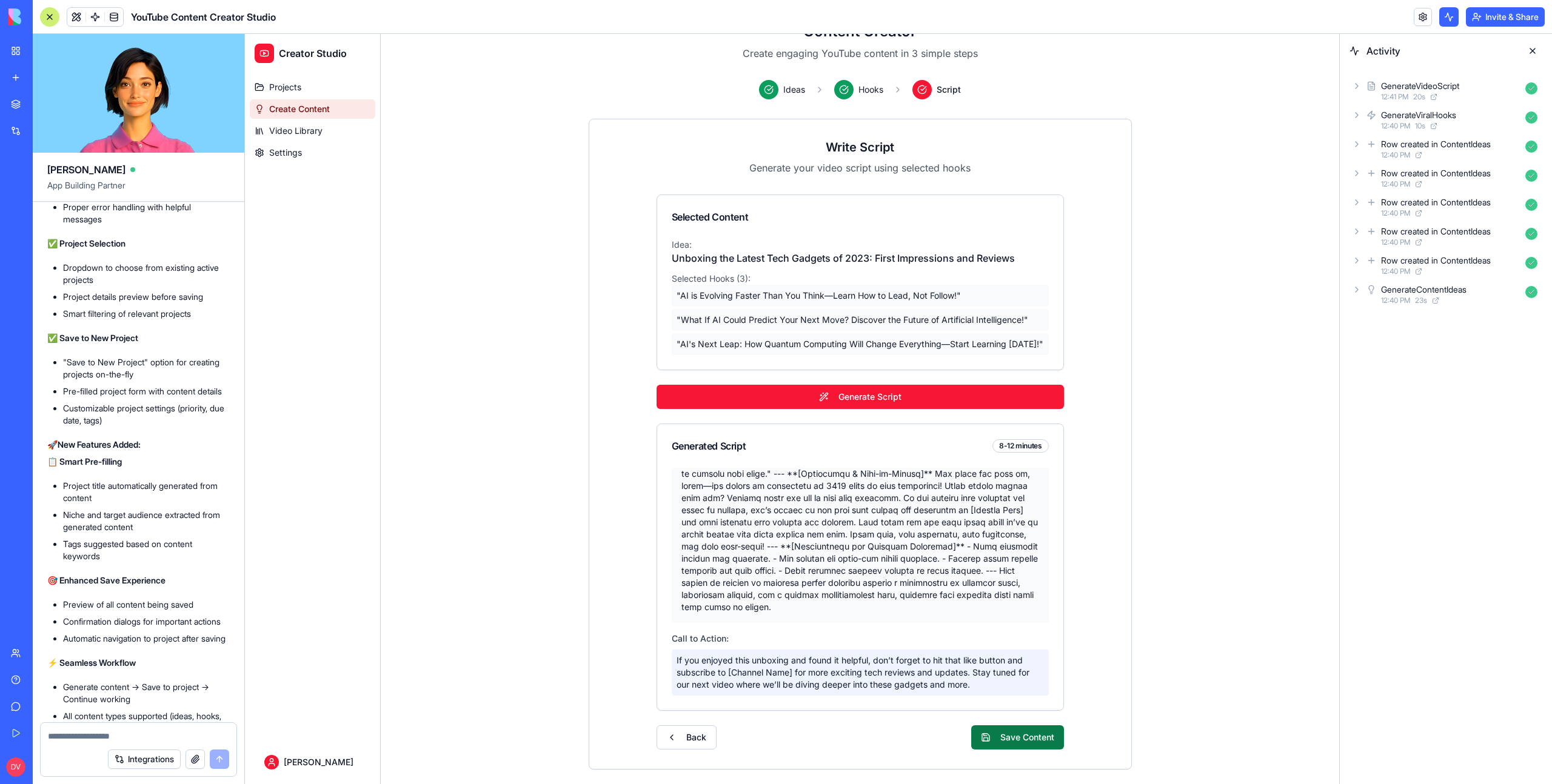
click at [1020, 743] on button "Save Content" at bounding box center [1017, 737] width 93 height 24
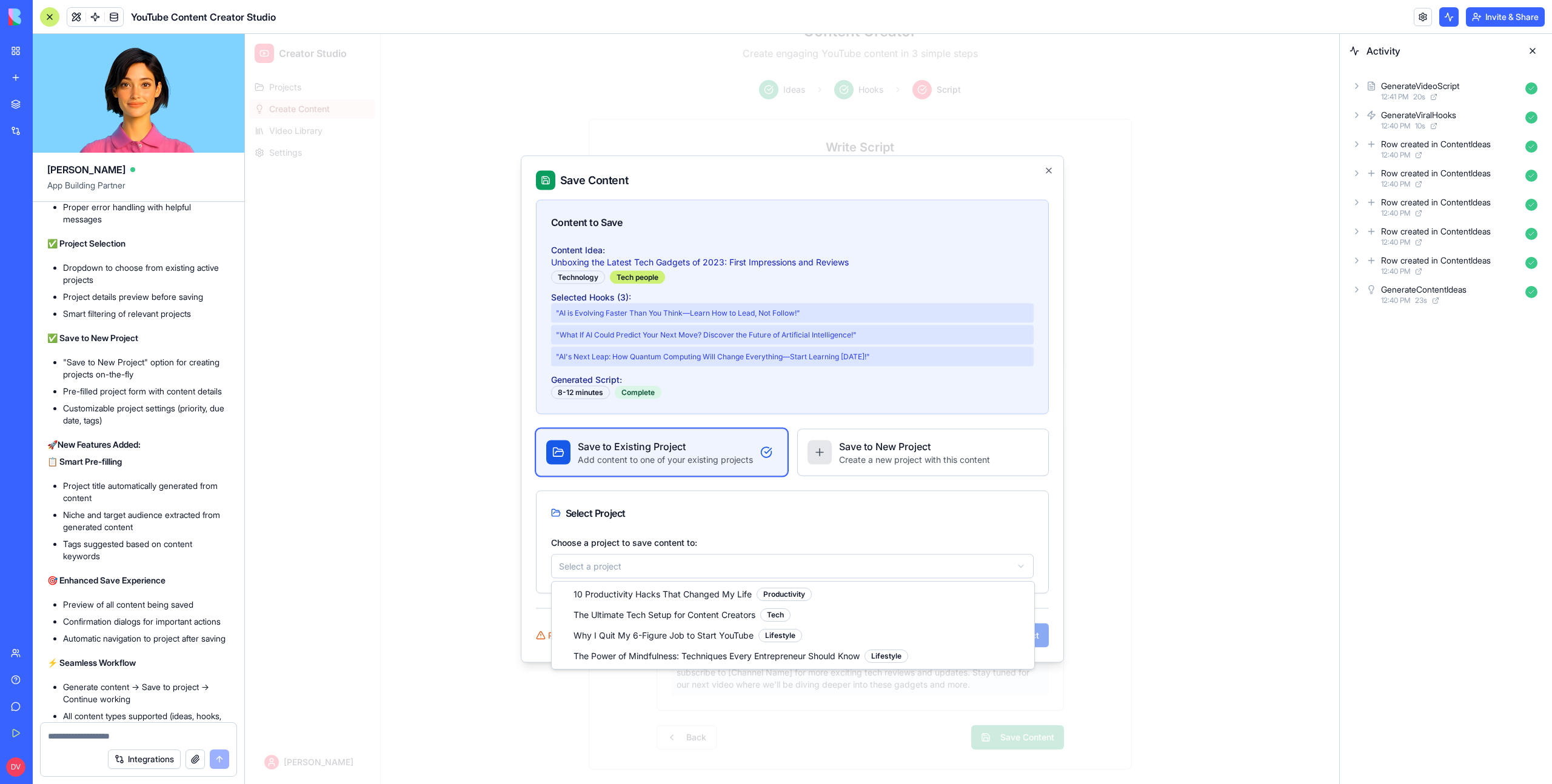
click at [735, 569] on body "Creator Studio Projects Create Content Video Library Settings [PERSON_NAME] Con…" at bounding box center [791, 377] width 1094 height 814
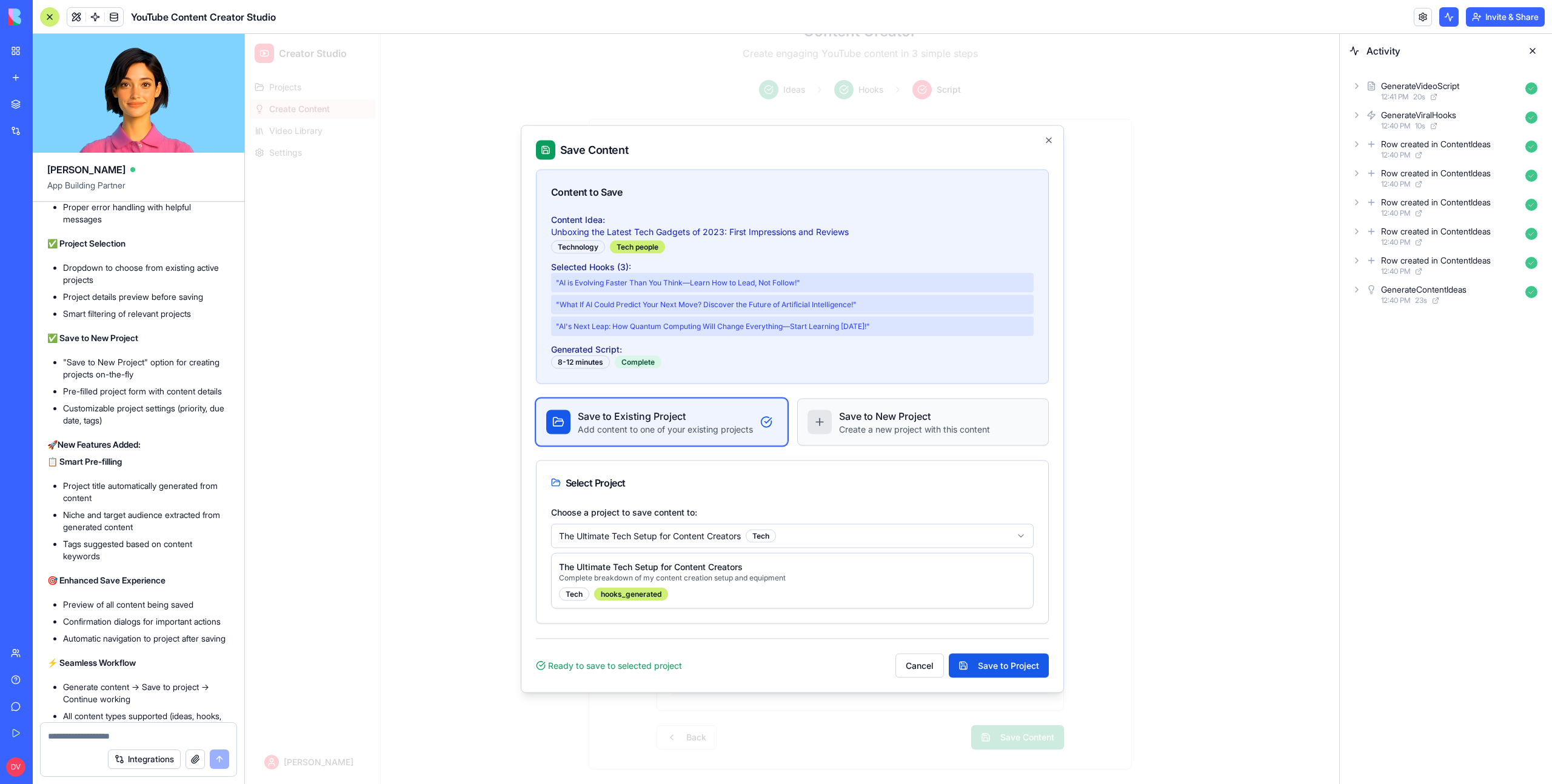
click at [835, 421] on div "Save to New Project Create a new project with this content" at bounding box center [922, 423] width 231 height 27
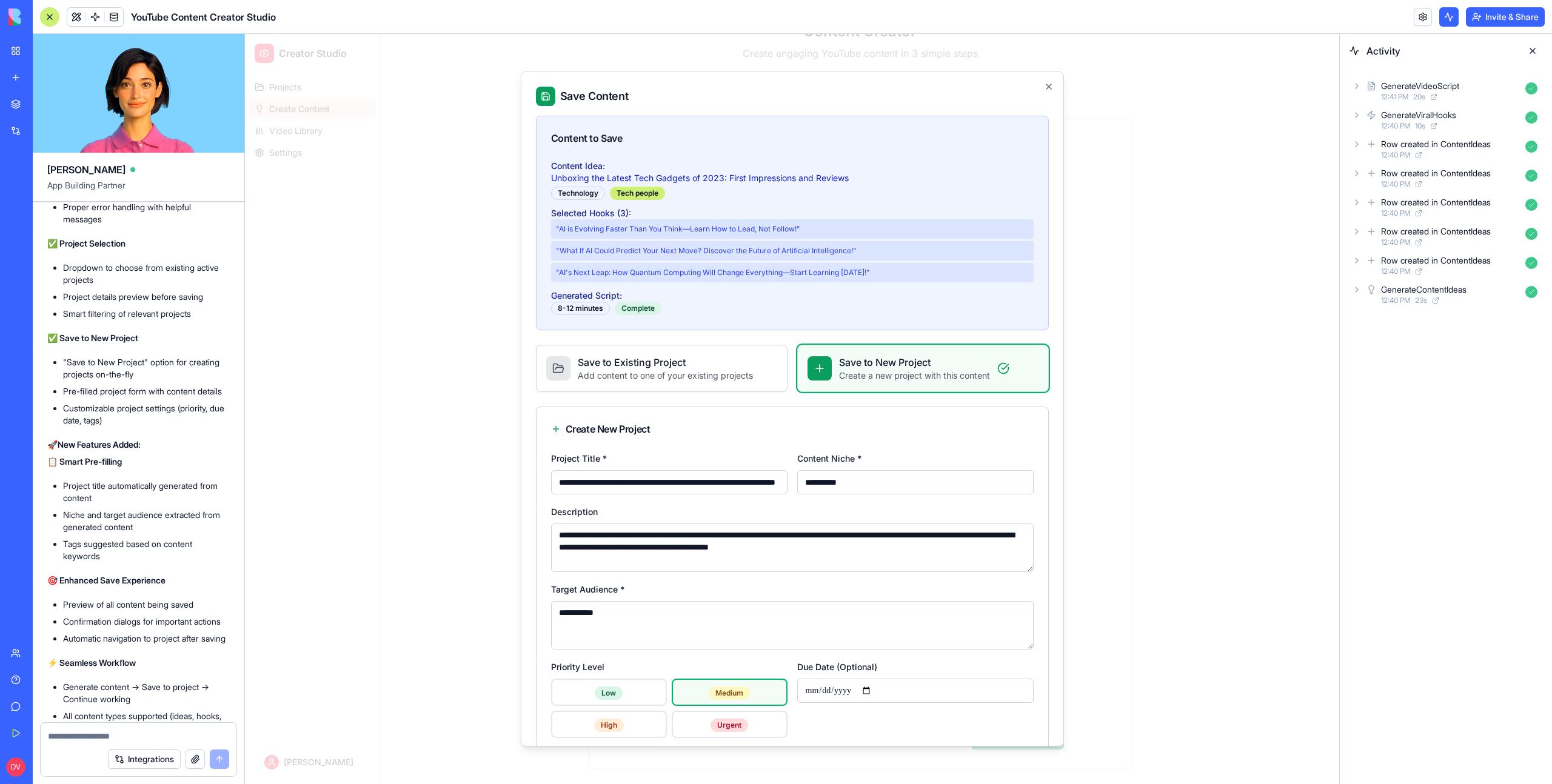
scroll to position [243, 0]
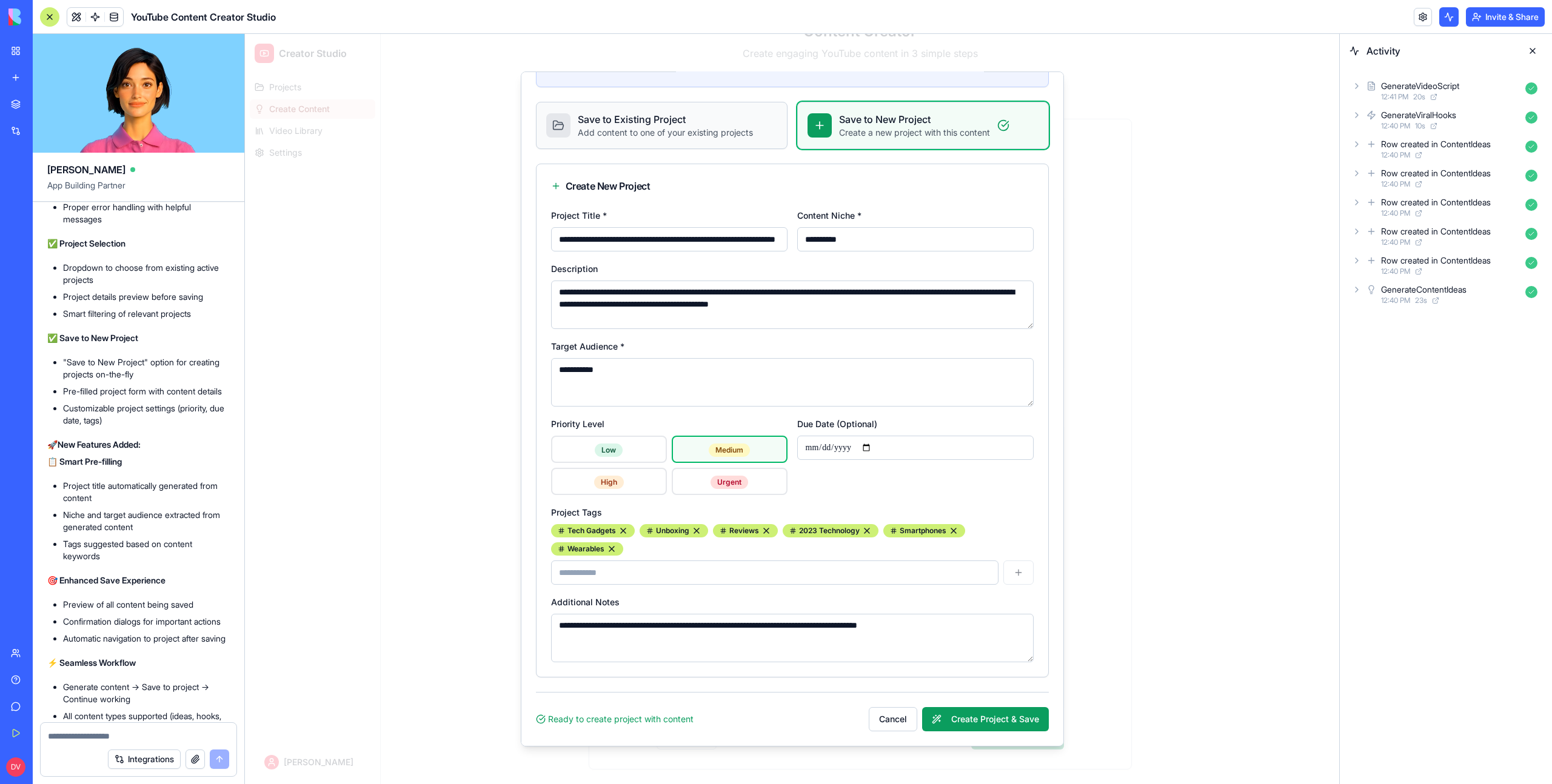
click at [700, 147] on div "Save to Existing Project Add content to one of your existing projects" at bounding box center [661, 126] width 250 height 46
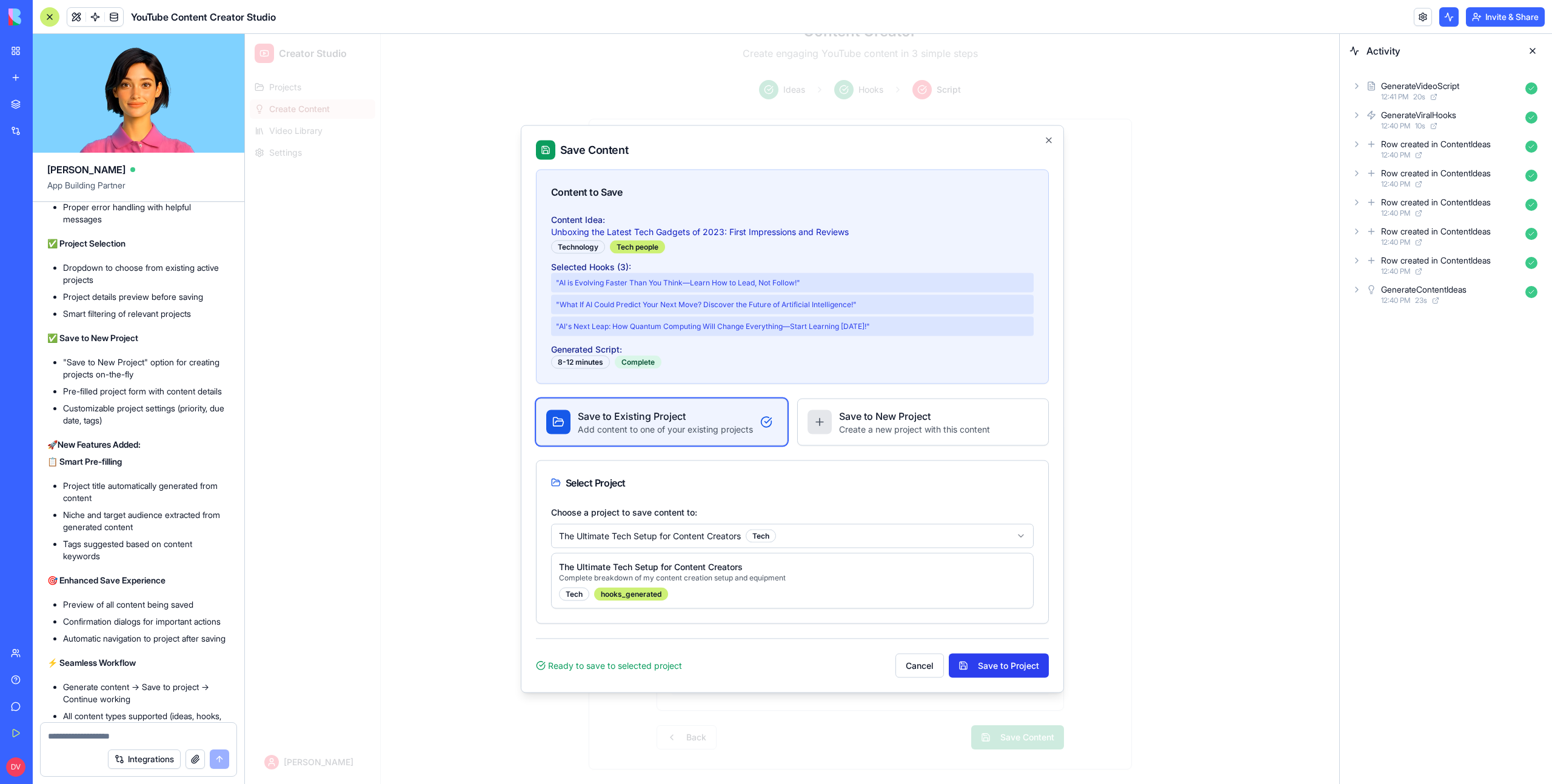
click at [1011, 673] on button "Save to Project" at bounding box center [999, 665] width 100 height 24
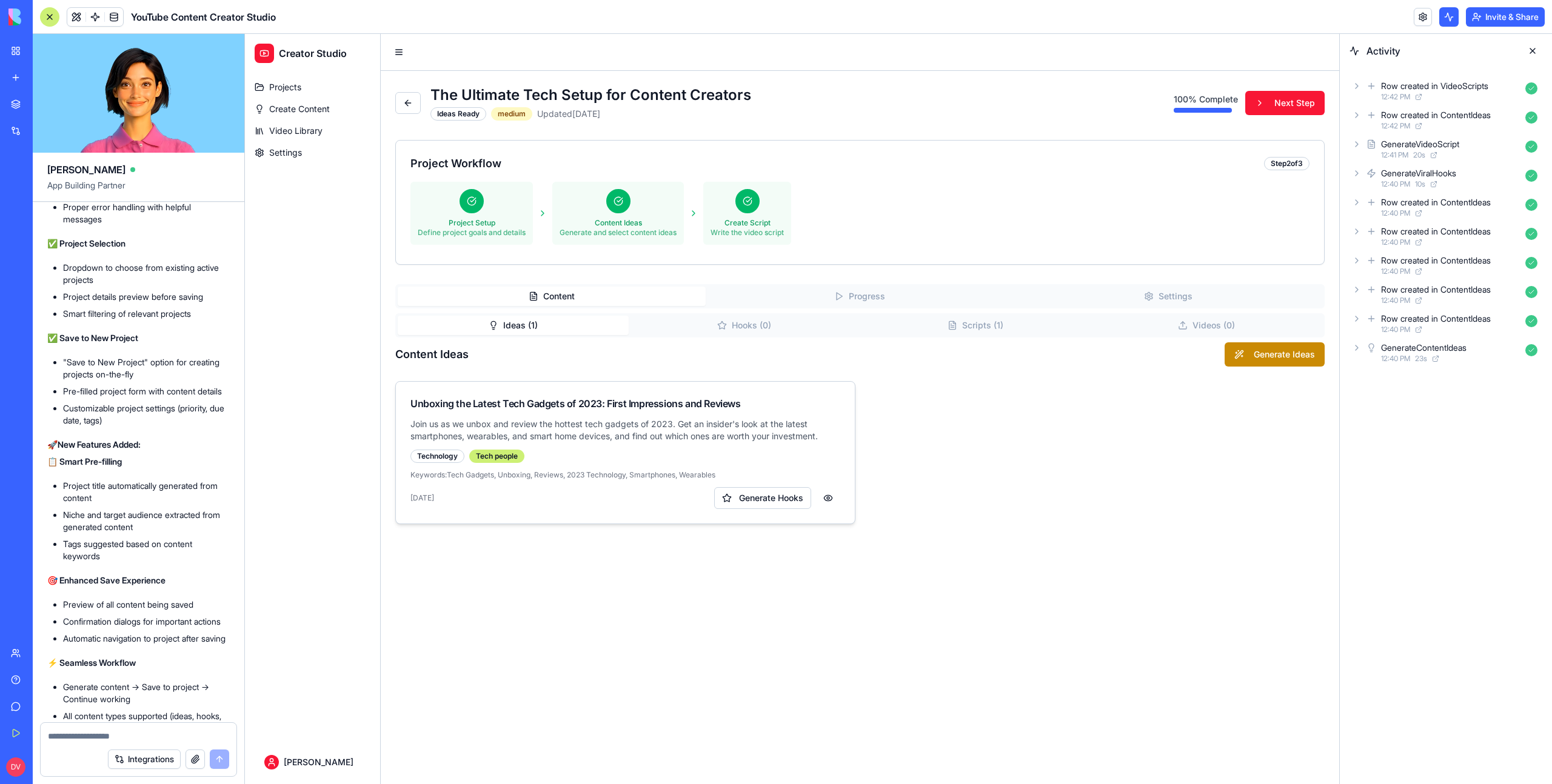
click at [659, 438] on p "Join us as we unbox and review the hottest tech gadgets of 2023. Get an insider…" at bounding box center [625, 429] width 429 height 24
click at [832, 494] on button at bounding box center [827, 497] width 24 height 22
click at [831, 496] on button at bounding box center [827, 497] width 24 height 22
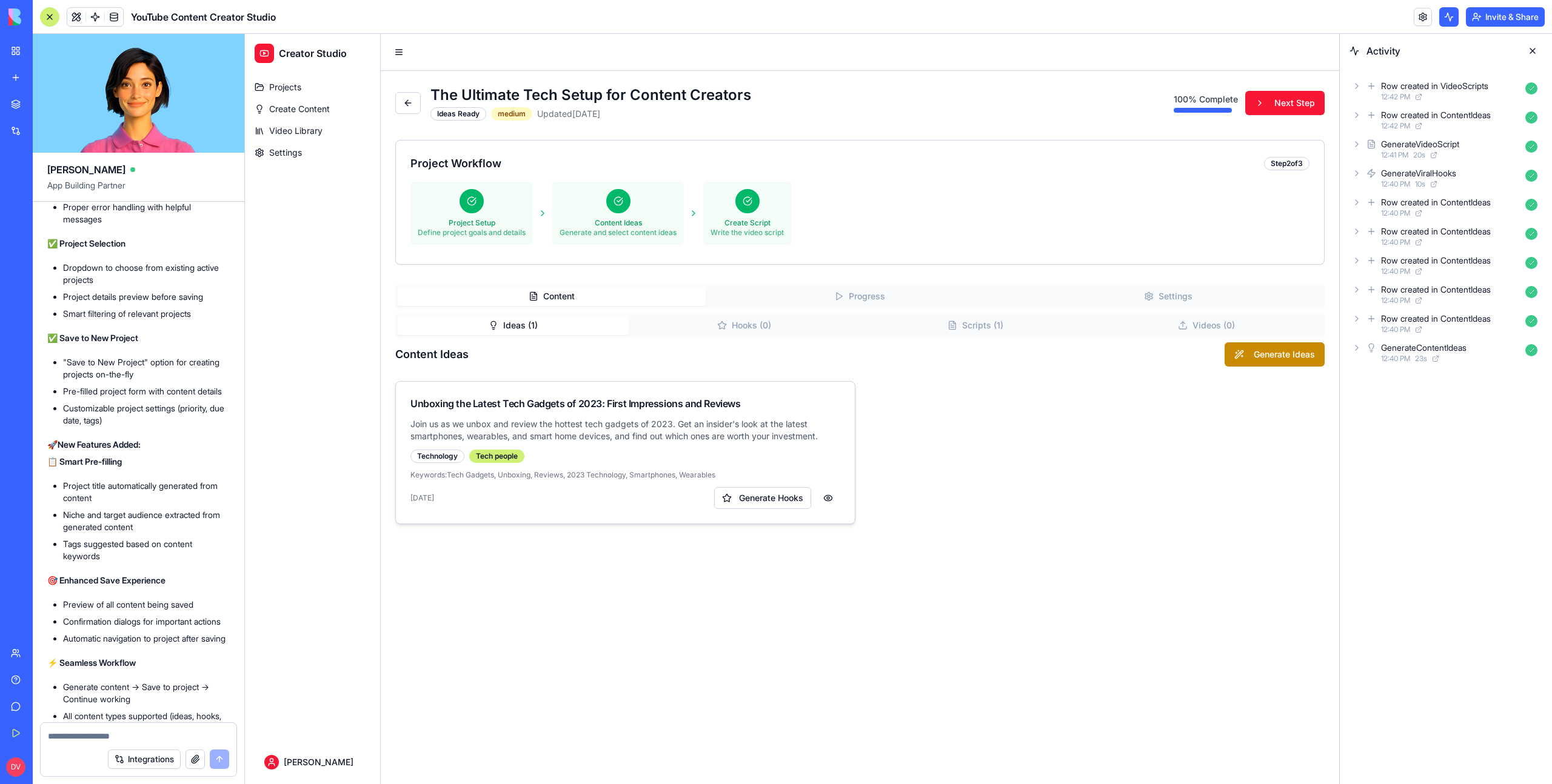
click at [821, 429] on p "Join us as we unbox and review the hottest tech gadgets of 2023. Get an insider…" at bounding box center [625, 429] width 429 height 24
click at [446, 466] on div "Join us as we unbox and review the hottest tech gadgets of 2023. Get an insider…" at bounding box center [625, 471] width 459 height 105
click at [442, 462] on div "Technology" at bounding box center [437, 456] width 54 height 13
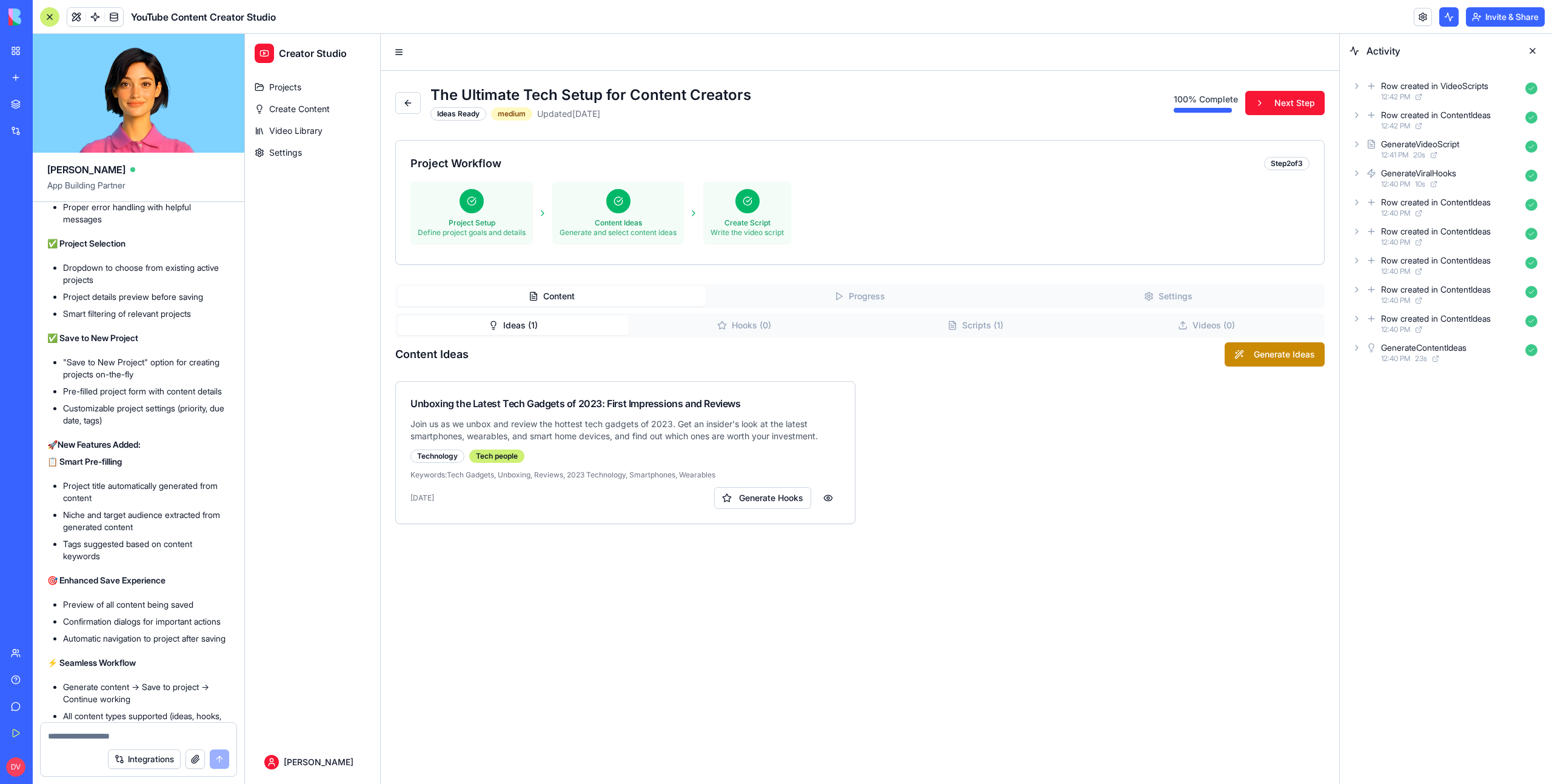
click at [81, 730] on textarea at bounding box center [138, 736] width 181 height 12
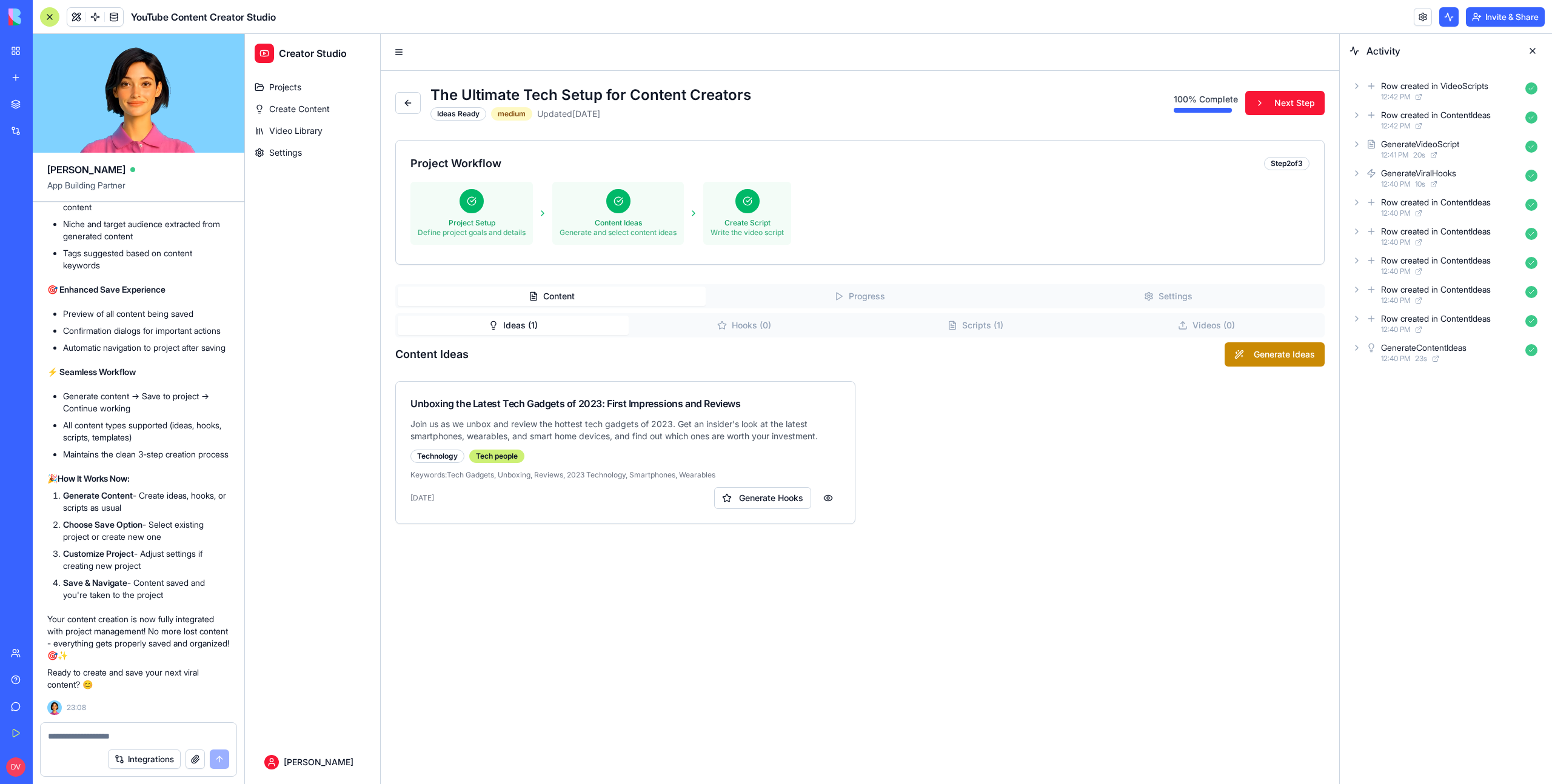
scroll to position [20881, 0]
click at [76, 480] on strong "How It Works Now:" at bounding box center [93, 478] width 72 height 11
drag, startPoint x: 76, startPoint y: 480, endPoint x: 111, endPoint y: 479, distance: 35.0
click at [111, 479] on strong "How It Works Now:" at bounding box center [93, 478] width 72 height 11
click at [937, 329] on button "Scripts ( 1 )" at bounding box center [975, 325] width 231 height 19
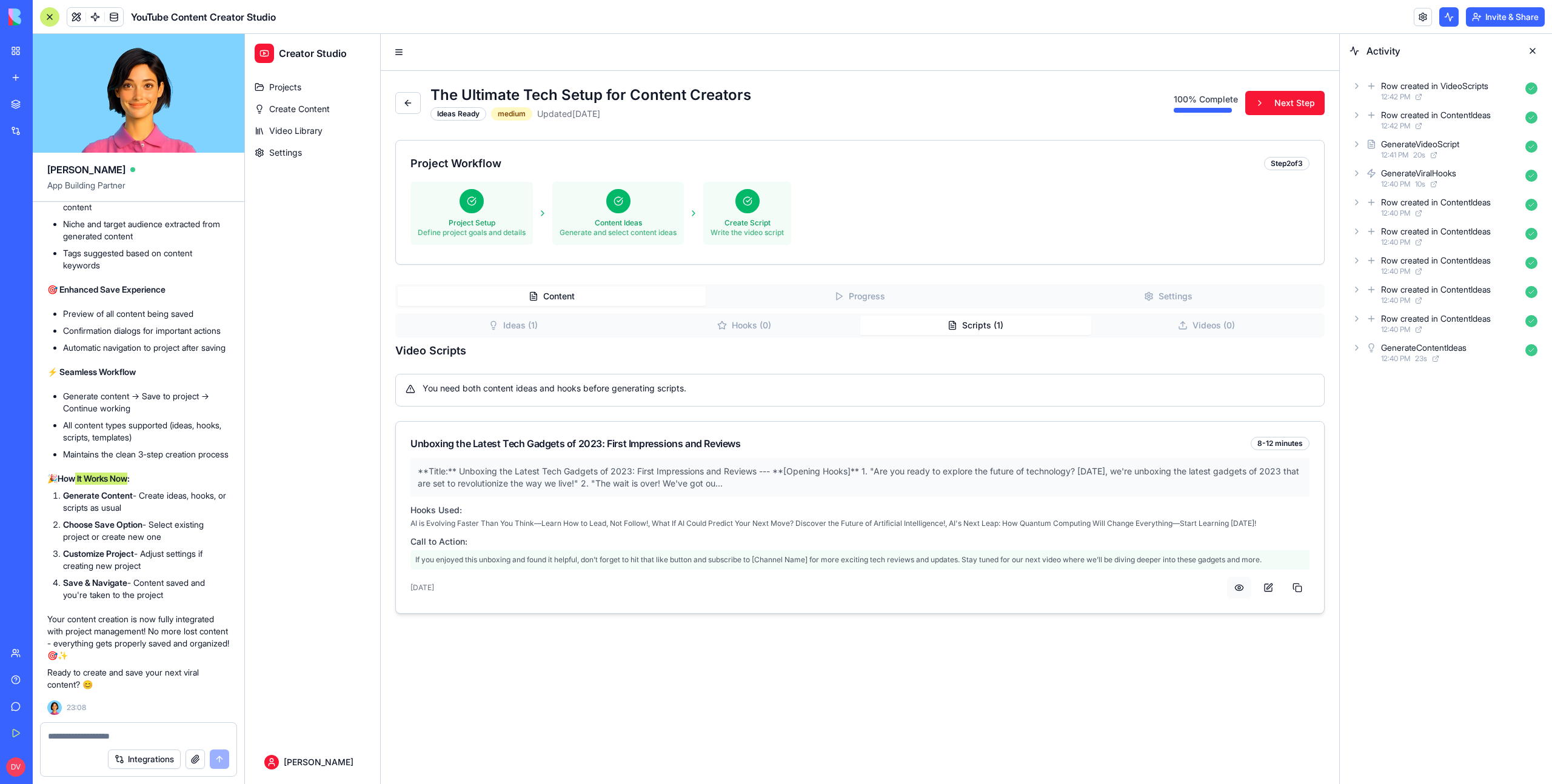
click at [1236, 590] on button at bounding box center [1239, 588] width 24 height 22
click at [1269, 585] on button at bounding box center [1267, 588] width 24 height 22
click at [1270, 587] on button at bounding box center [1267, 588] width 24 height 22
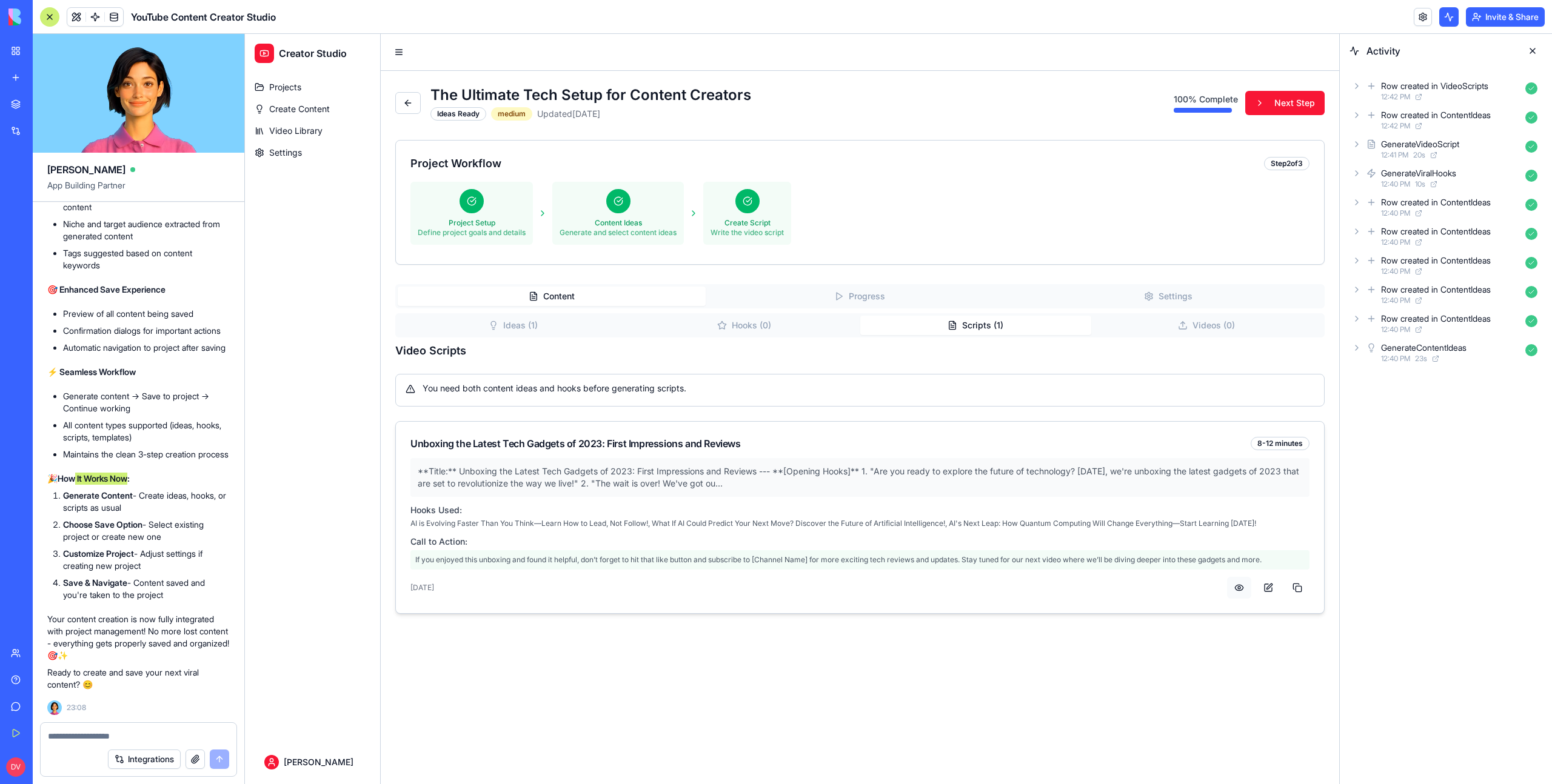
click at [1244, 588] on button at bounding box center [1239, 588] width 24 height 22
click at [797, 546] on h5 "Call to Action:" at bounding box center [860, 542] width 899 height 12
click at [822, 565] on p "If you enjoyed this unboxing and found it helpful, don’t forget to hit that lik…" at bounding box center [860, 560] width 899 height 19
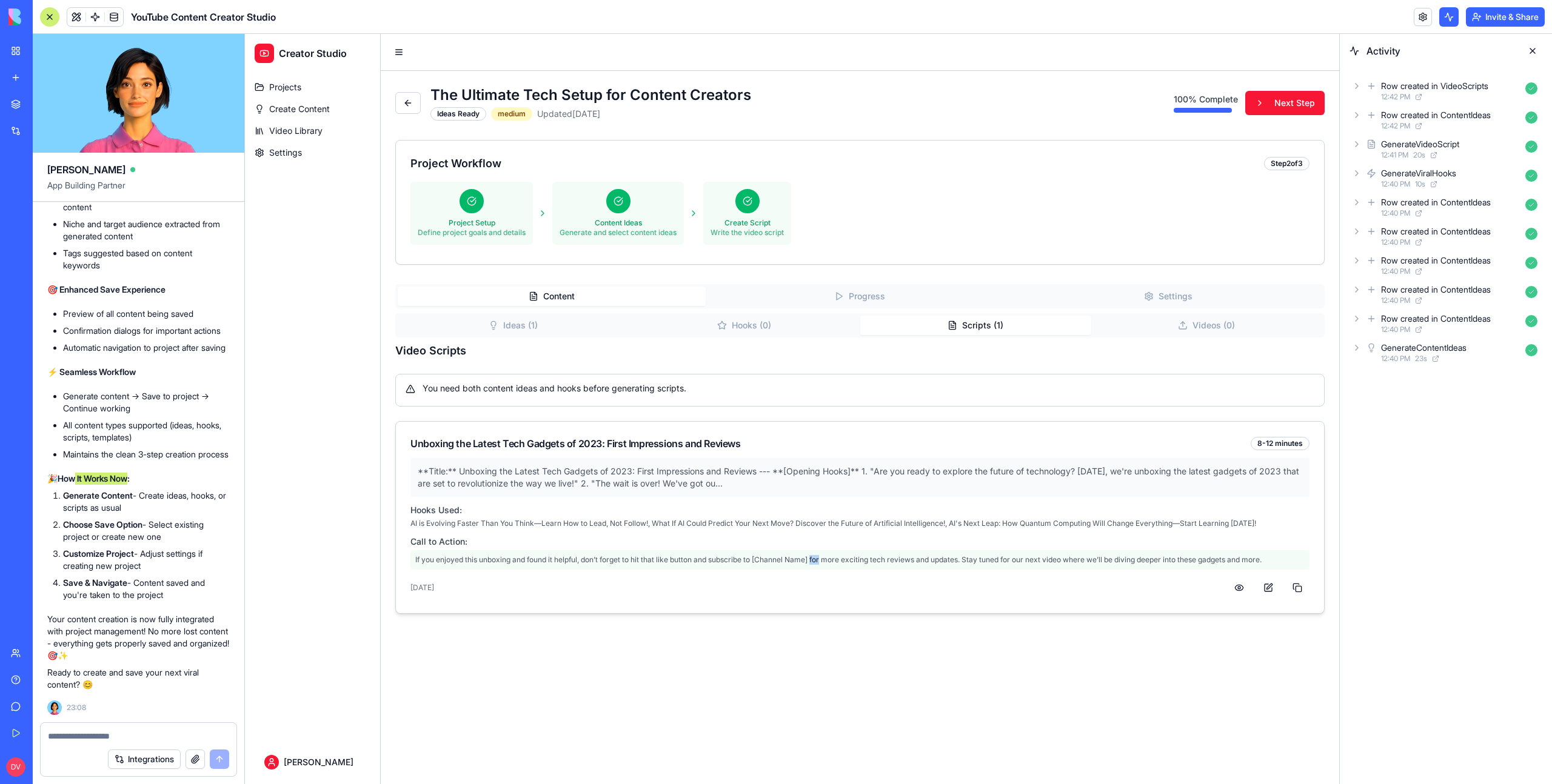
click at [822, 565] on p "If you enjoyed this unboxing and found it helpful, don’t forget to hit that lik…" at bounding box center [860, 560] width 899 height 19
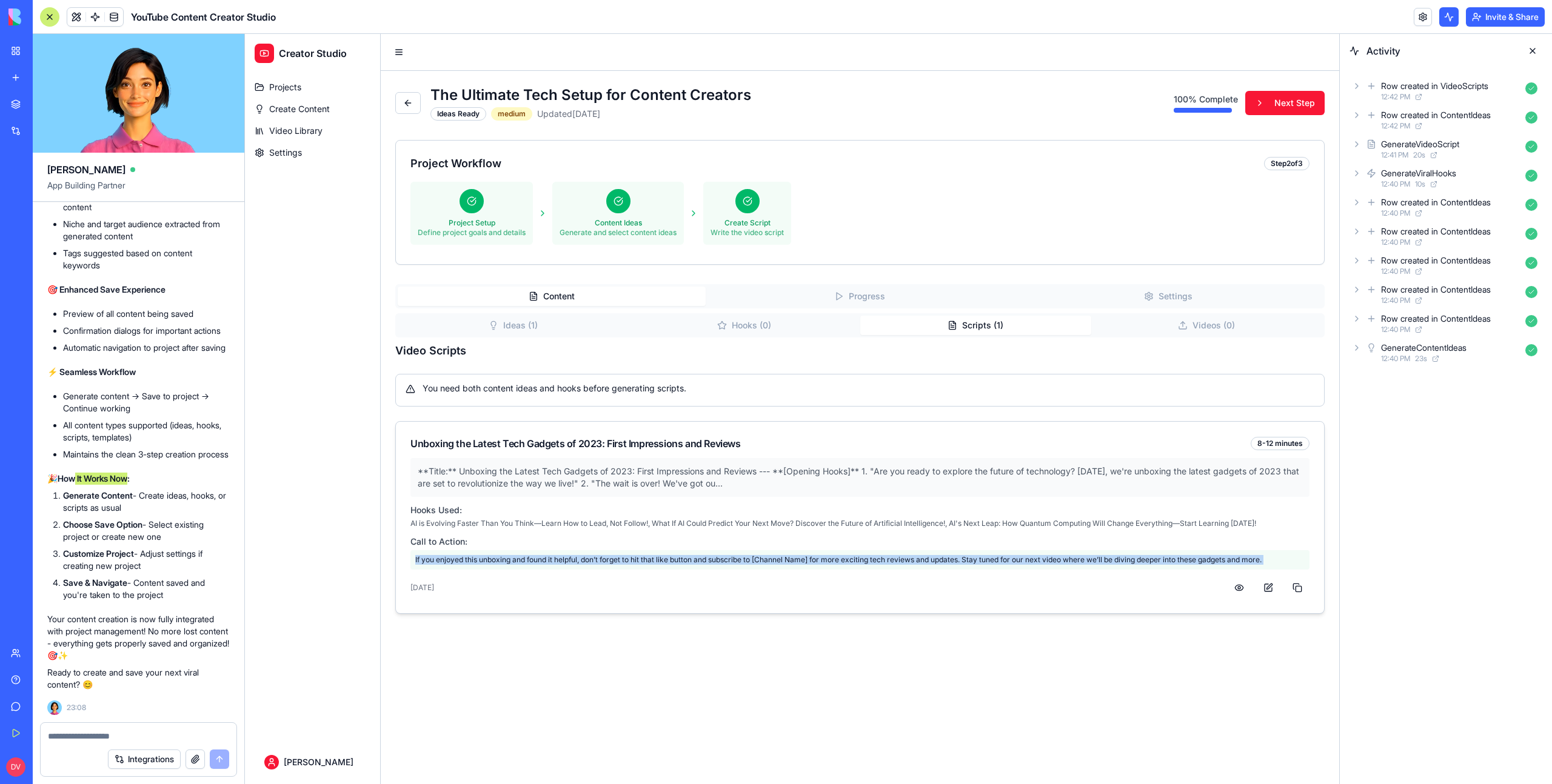
click at [822, 565] on p "If you enjoyed this unboxing and found it helpful, don’t forget to hit that lik…" at bounding box center [860, 560] width 899 height 19
click at [1203, 321] on button "Videos ( 0 )" at bounding box center [1206, 325] width 231 height 19
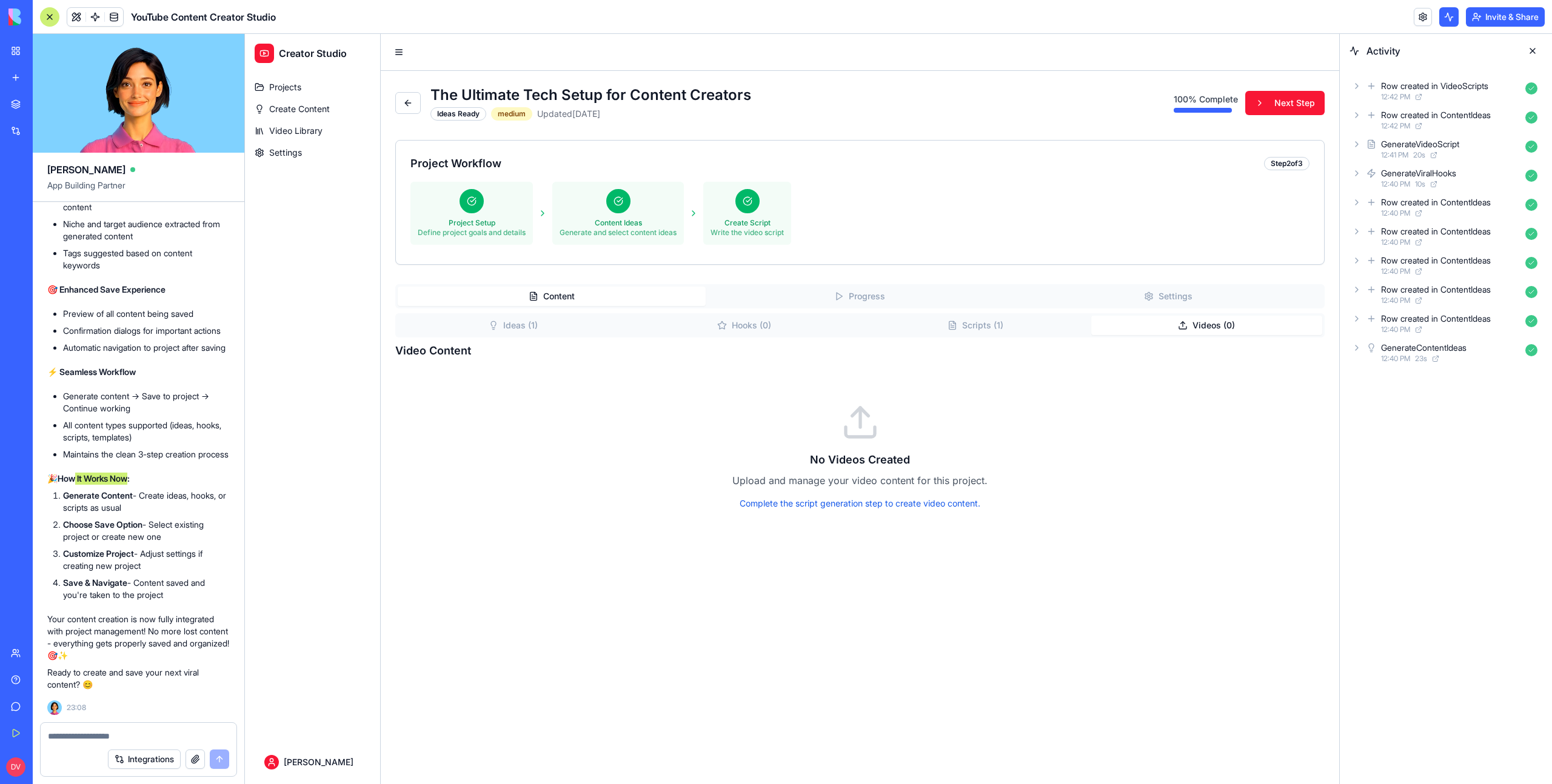
click at [1156, 291] on button "Settings" at bounding box center [1168, 296] width 308 height 19
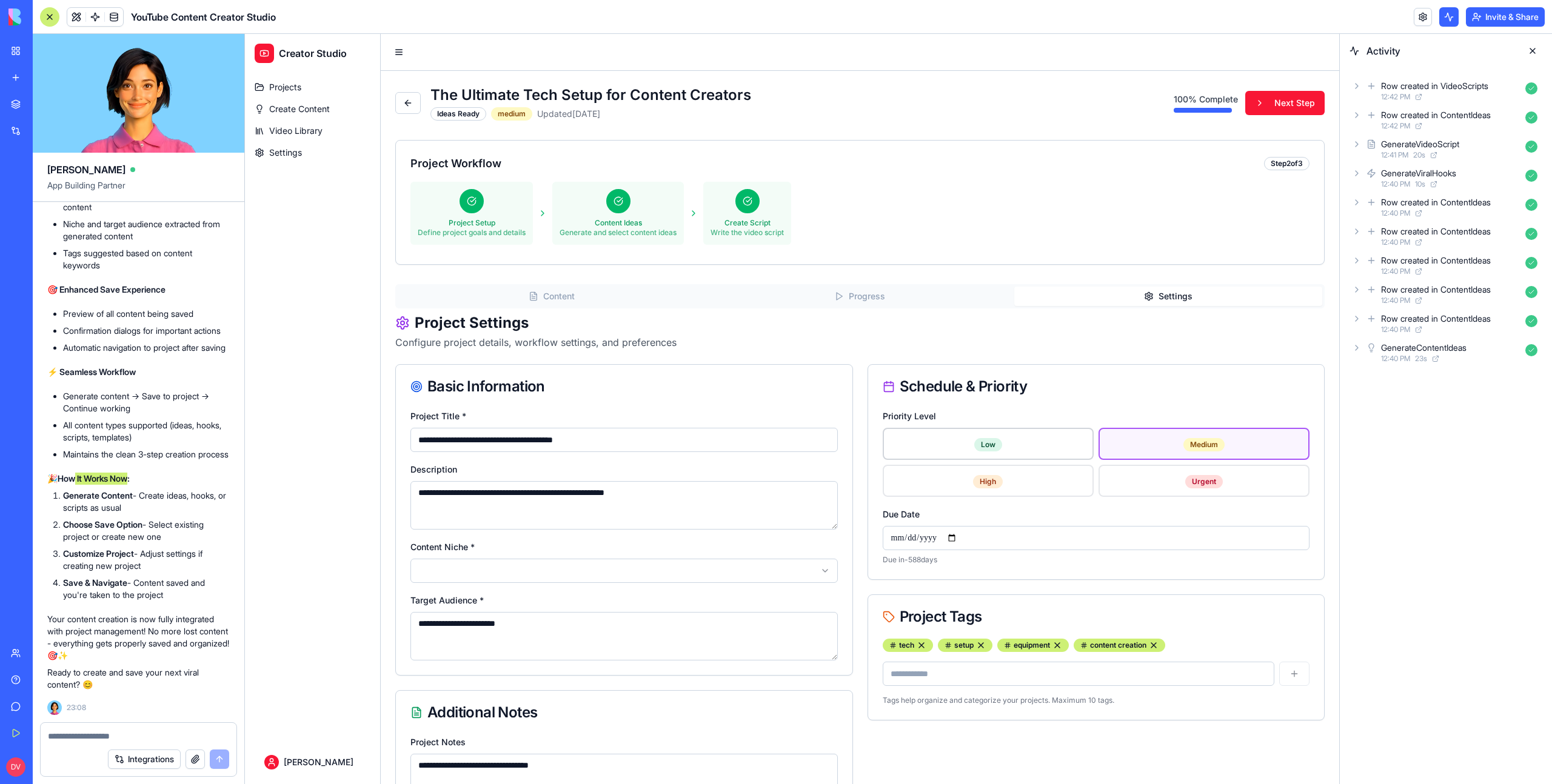
click at [1011, 447] on div "Low" at bounding box center [988, 444] width 194 height 15
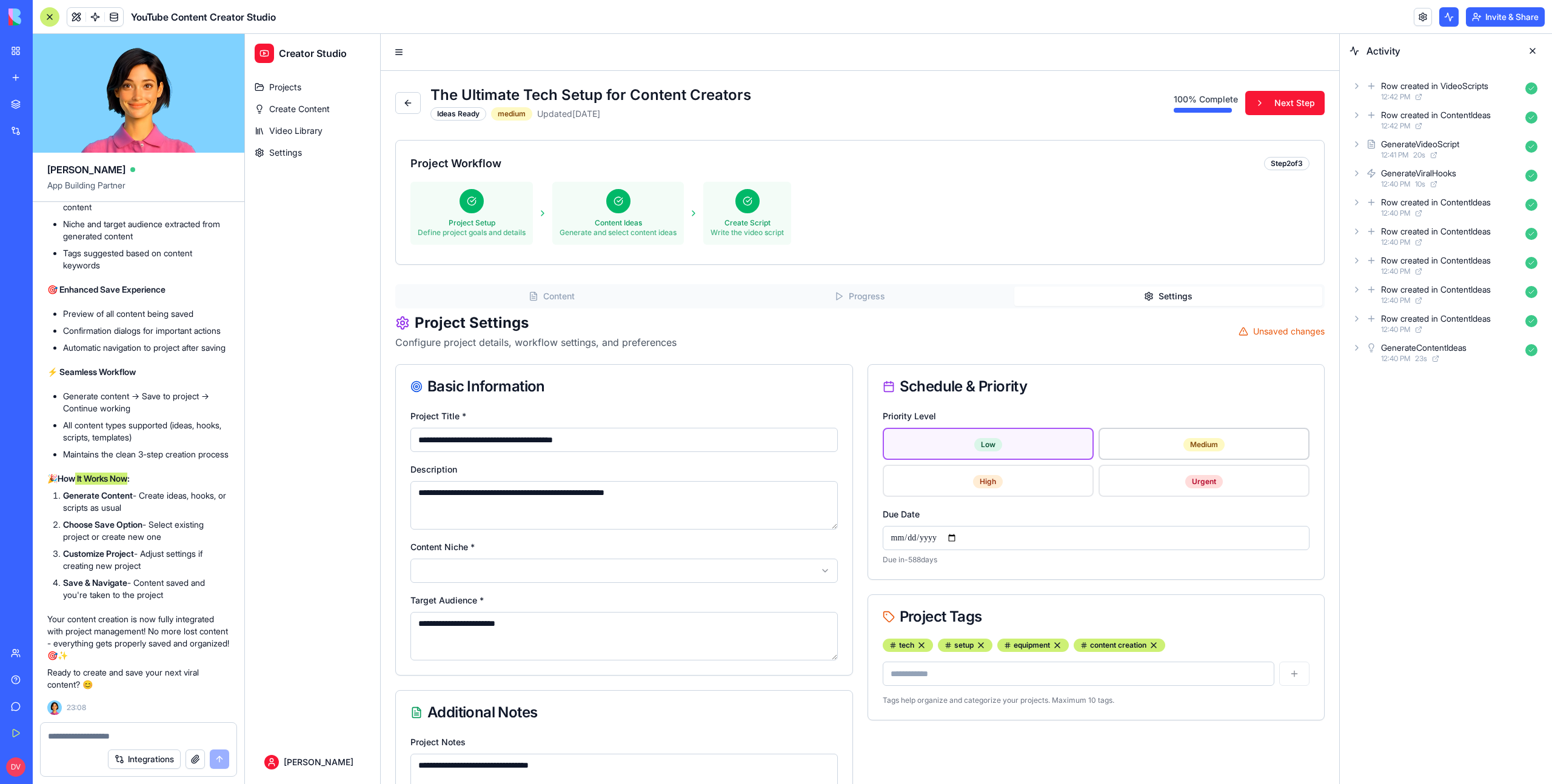
click at [1160, 445] on div "Medium" at bounding box center [1204, 444] width 194 height 15
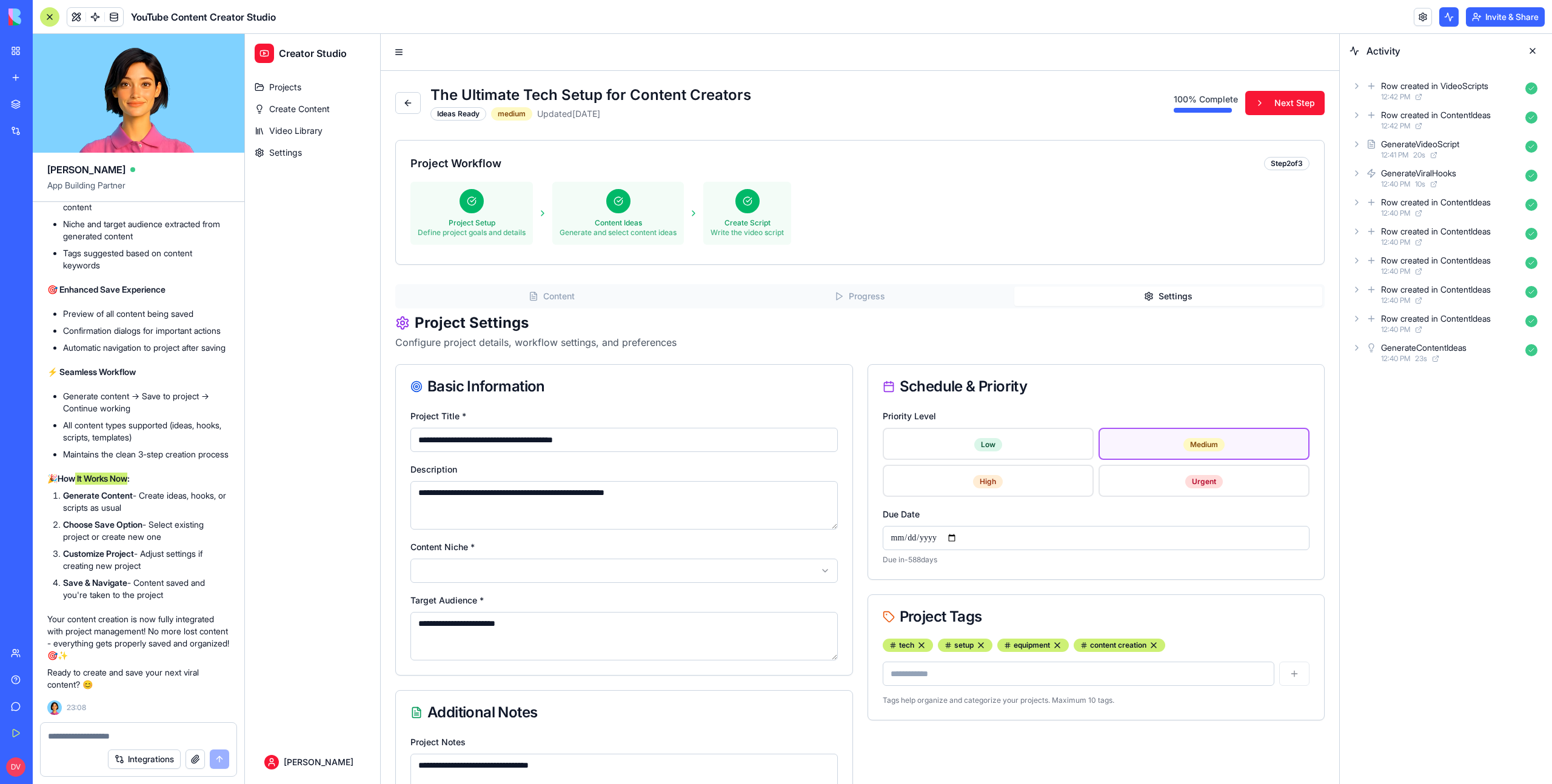
click at [898, 308] on div "Content Progress Settings" at bounding box center [859, 296] width 929 height 24
click at [871, 299] on button "Progress" at bounding box center [859, 296] width 308 height 19
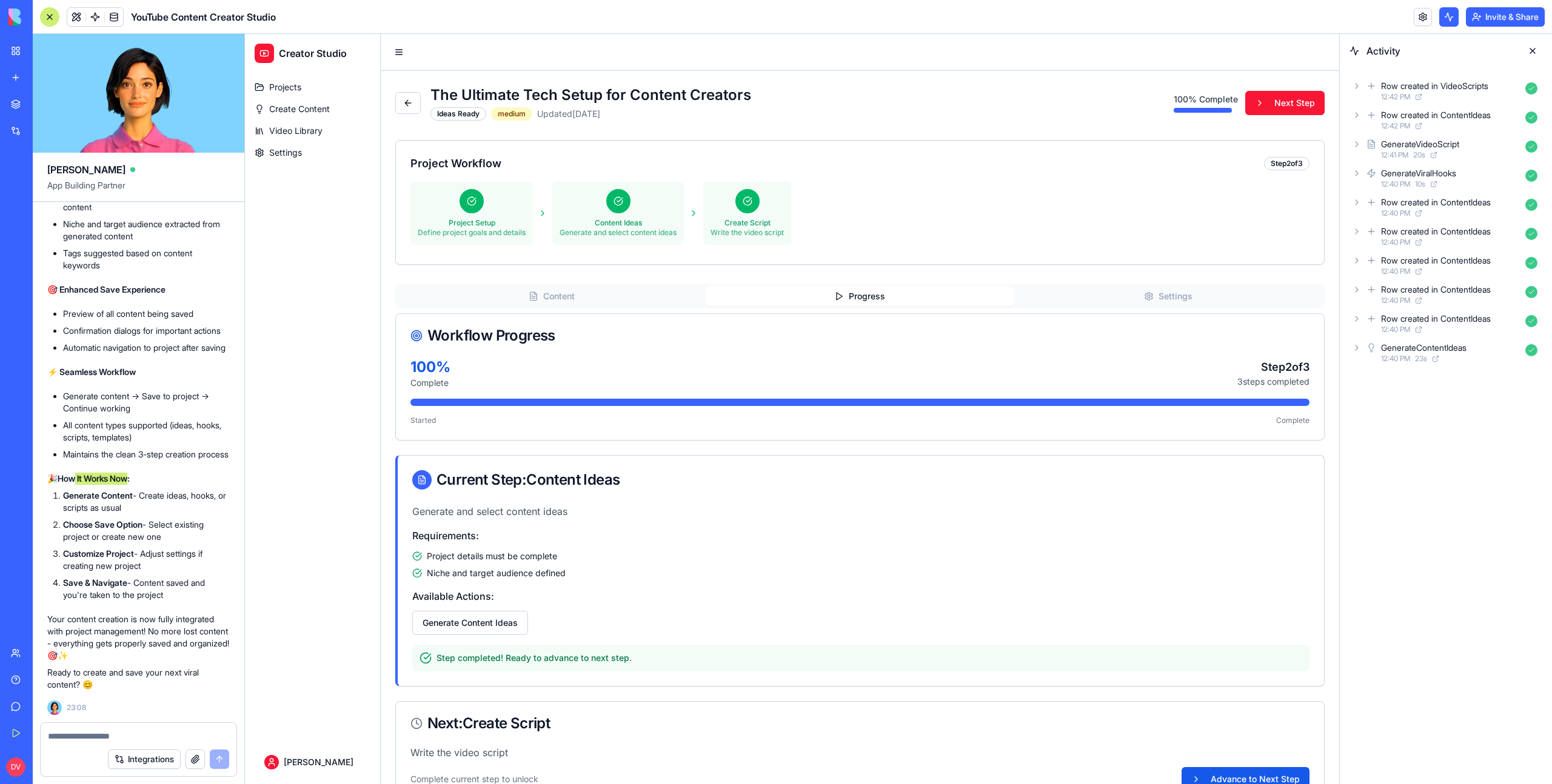
click at [557, 308] on div "Content Progress Settings" at bounding box center [859, 296] width 929 height 24
click at [560, 298] on button "Content" at bounding box center [551, 296] width 308 height 19
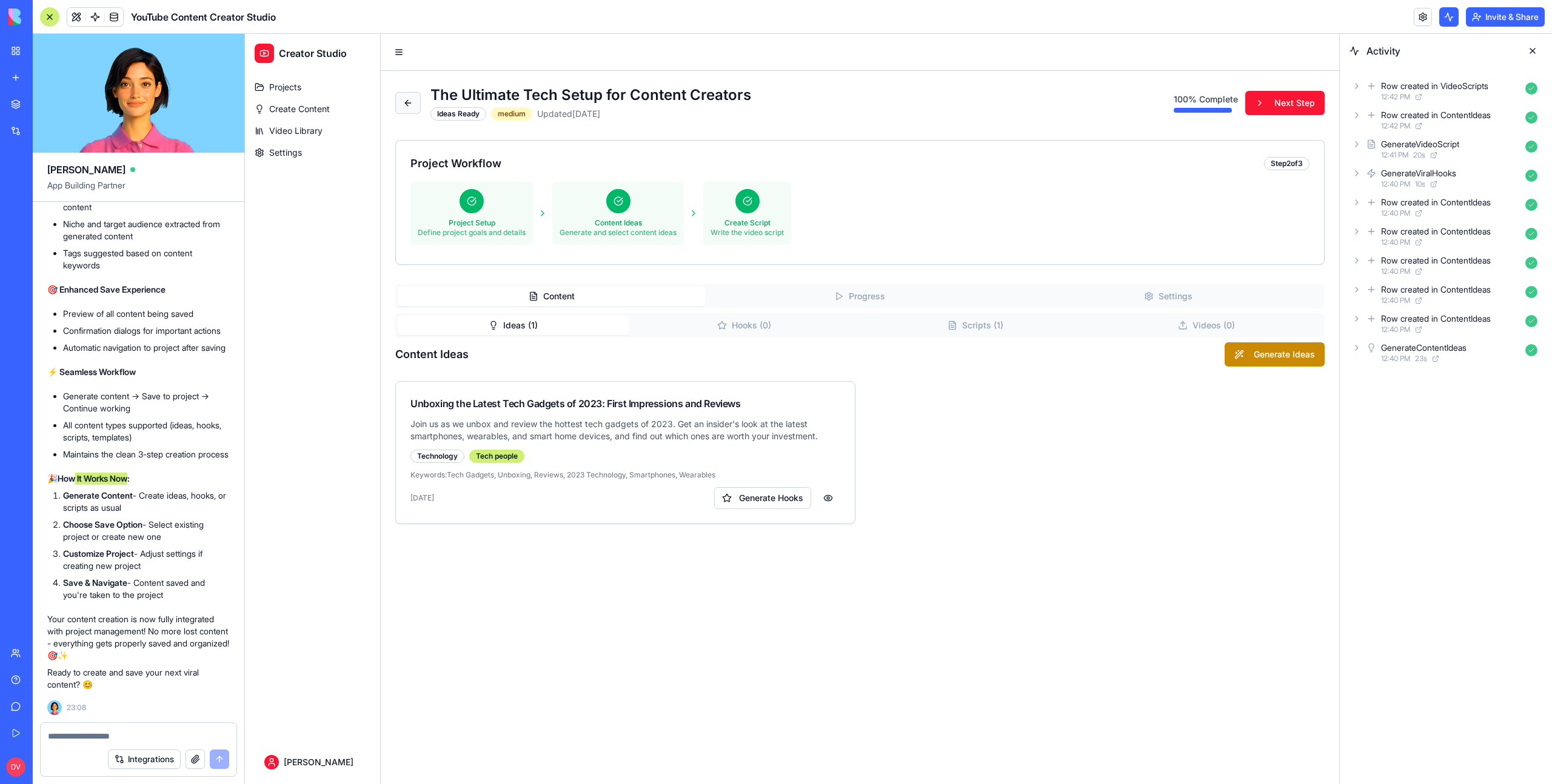
click at [405, 93] on button at bounding box center [407, 103] width 26 height 22
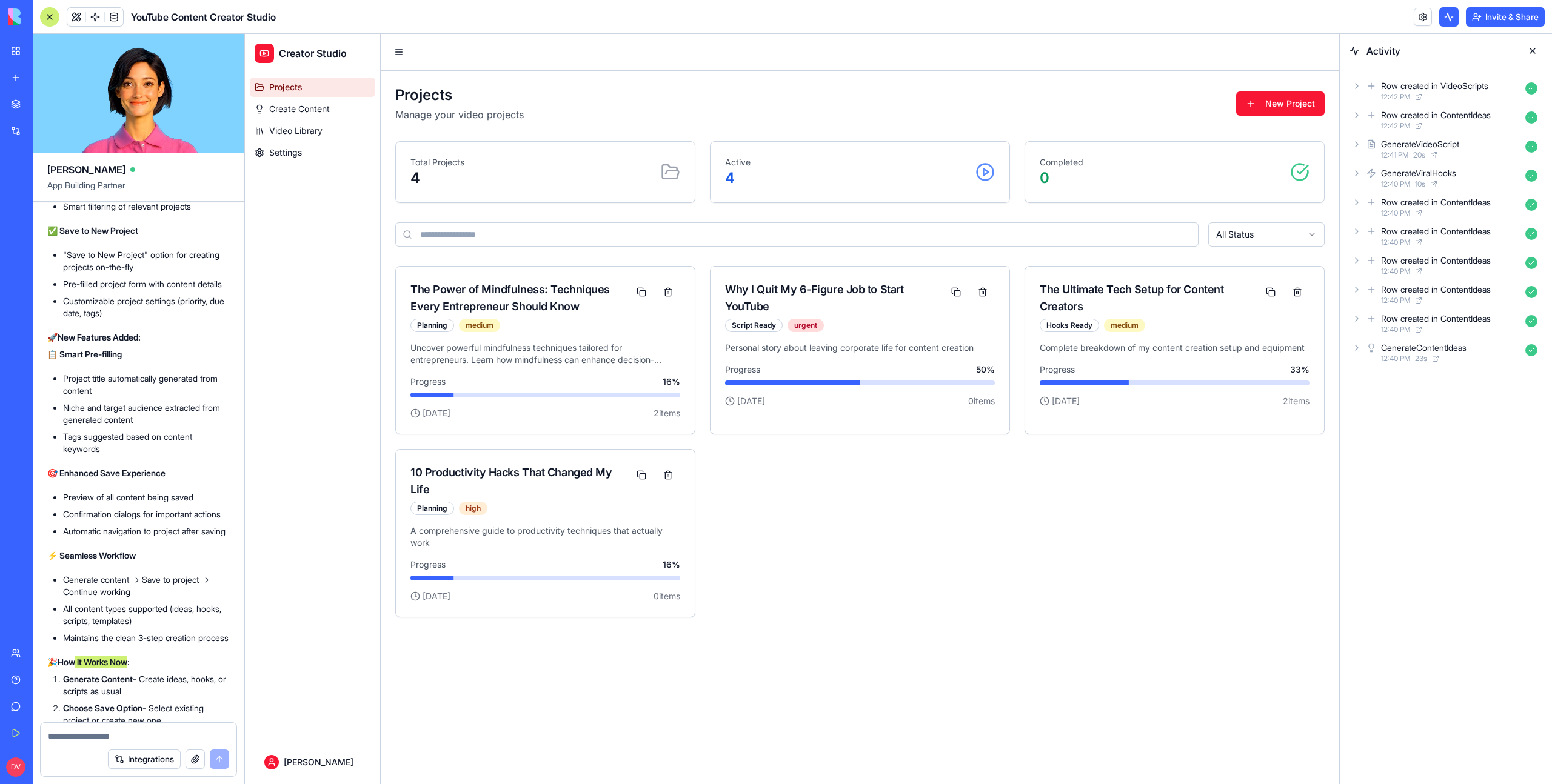
scroll to position [19898, 0]
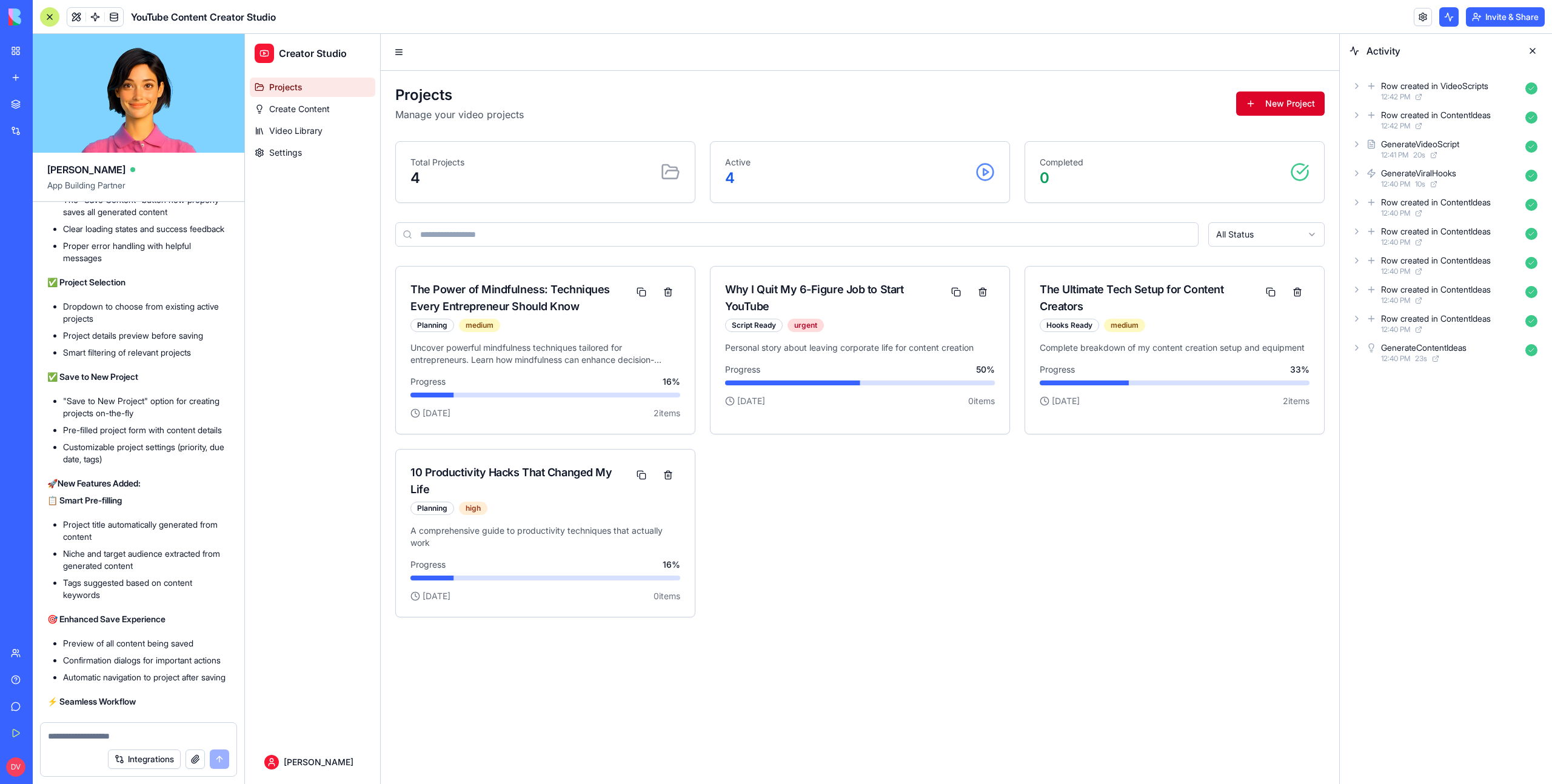
click at [1304, 109] on button "New Project" at bounding box center [1280, 103] width 88 height 24
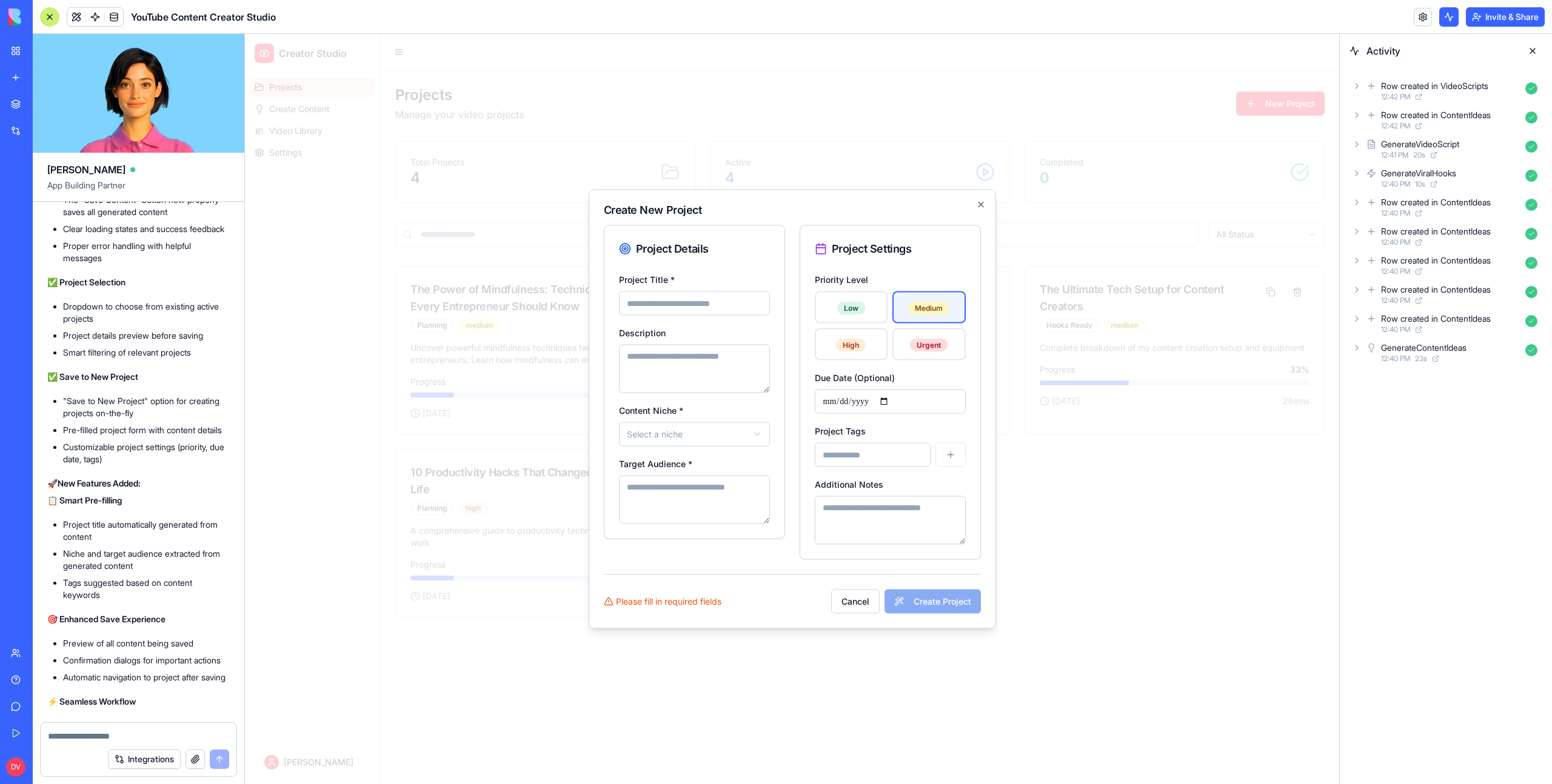
click at [1204, 221] on div at bounding box center [791, 408] width 1094 height 750
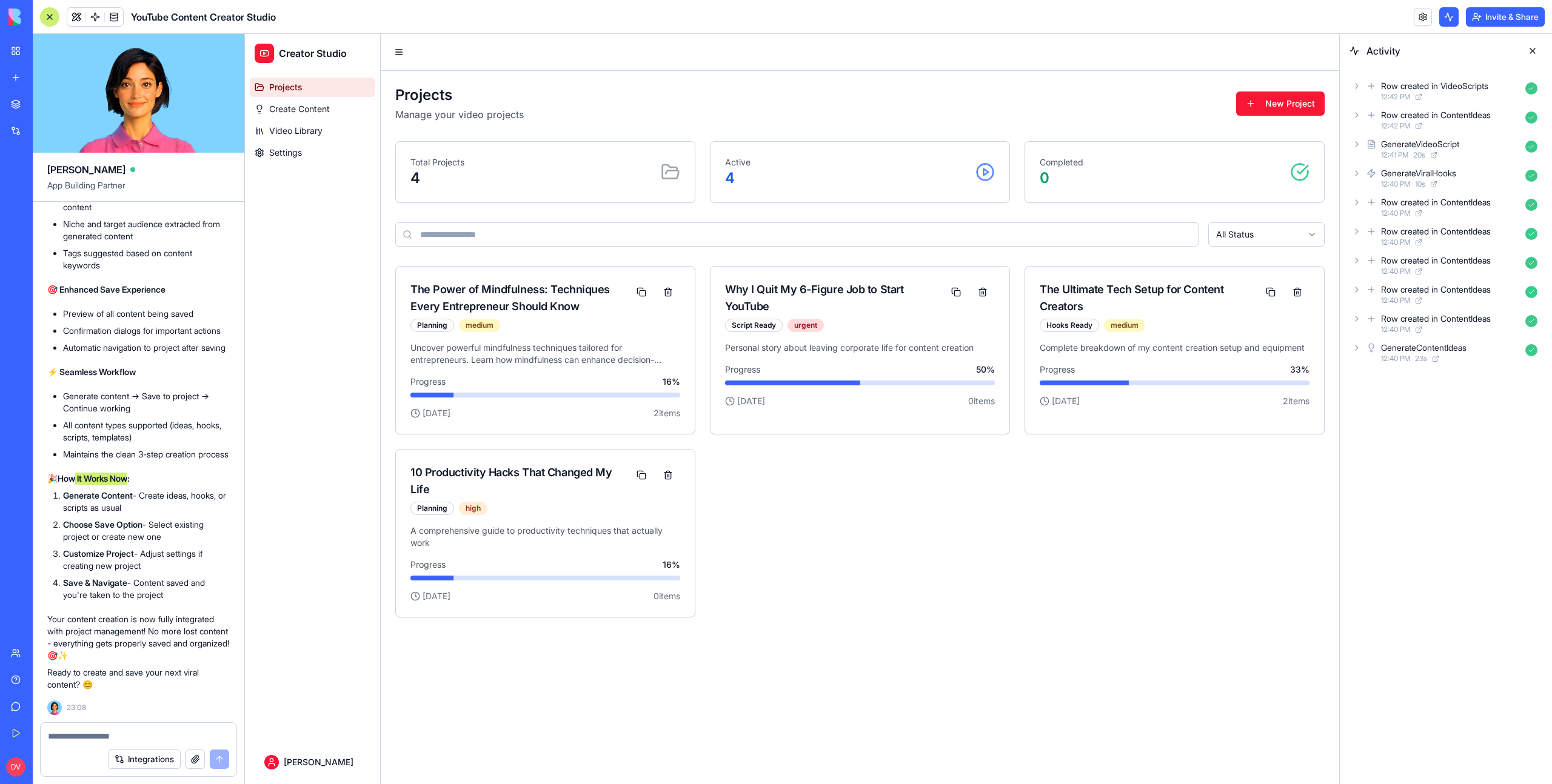
scroll to position [19948, 0]
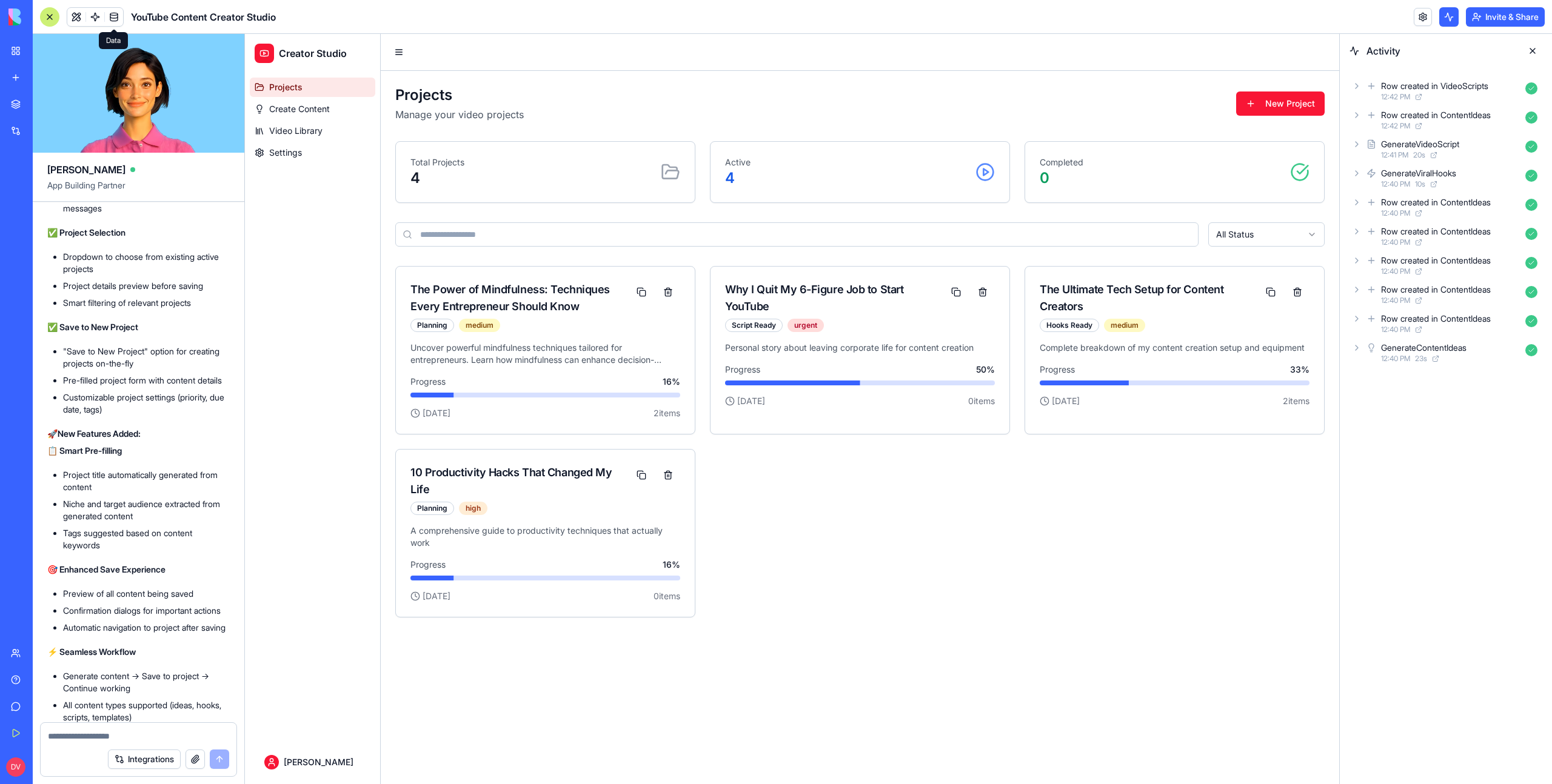
click at [119, 26] on link at bounding box center [113, 16] width 18 height 18
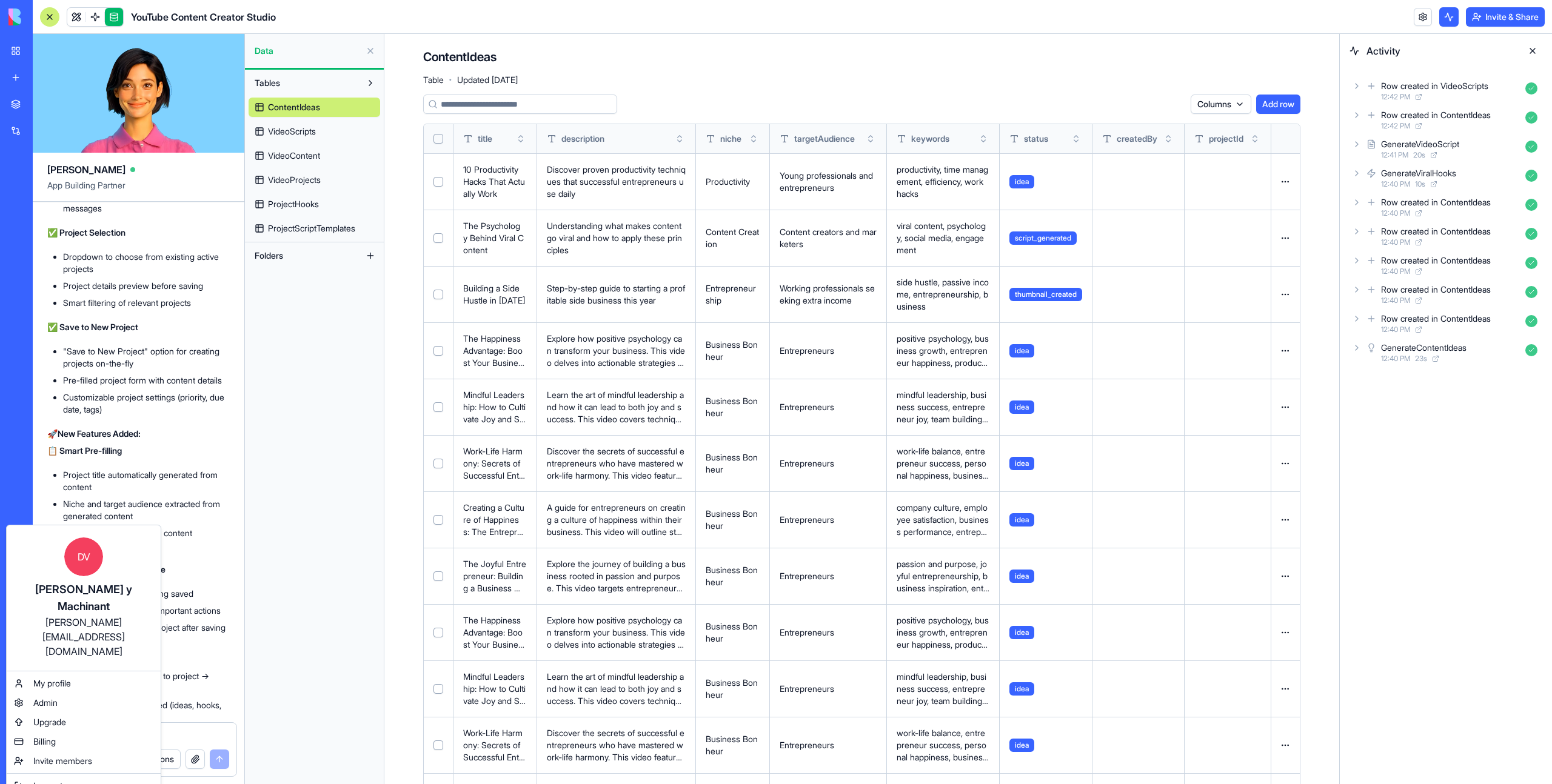
click at [21, 764] on html "BETA My Workspace New app Marketplace Integrations Recent YouTube Content Creat…" at bounding box center [776, 392] width 1552 height 784
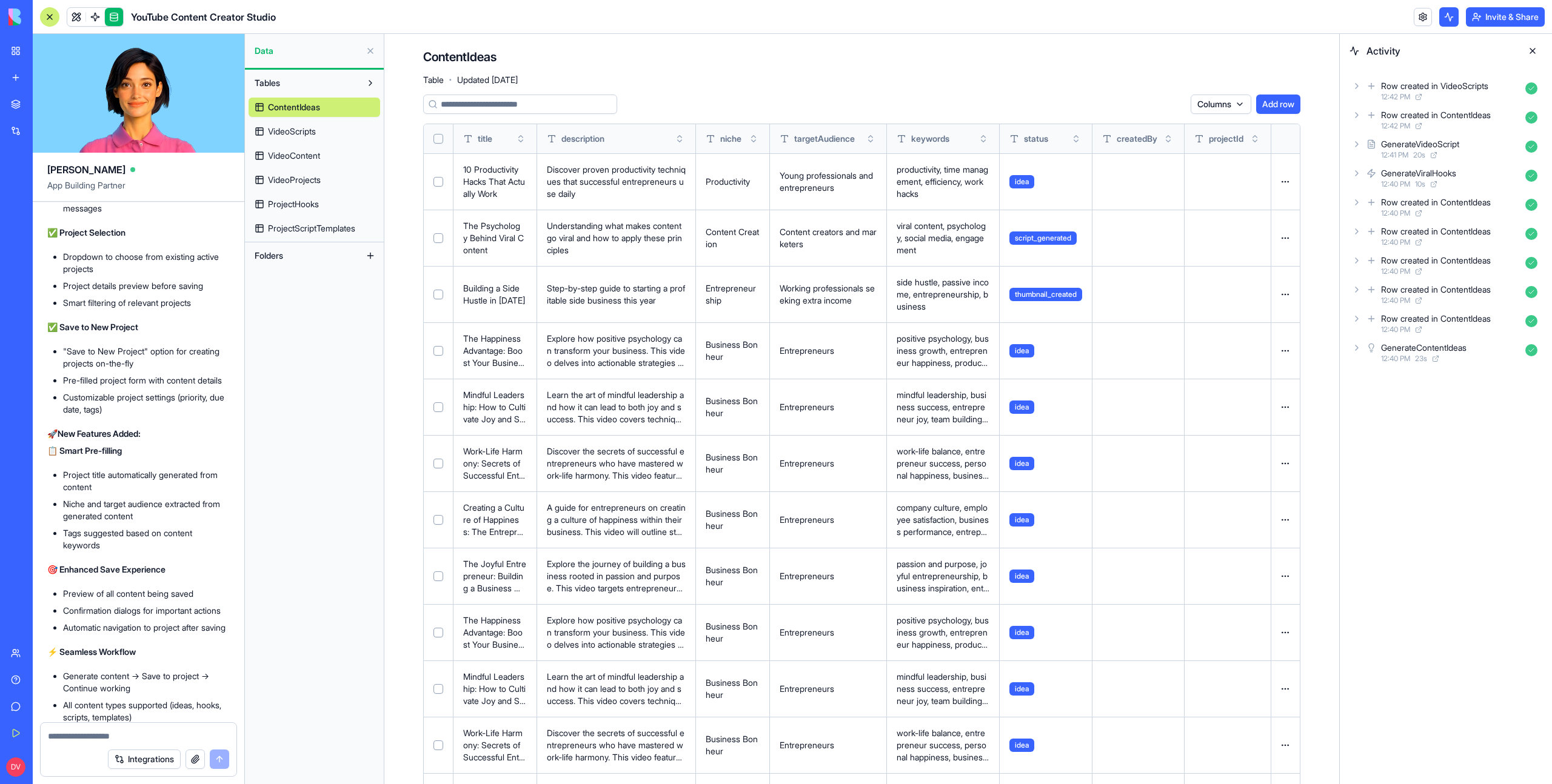
click at [32, 52] on div "My Workspace" at bounding box center [36, 51] width 15 height 12
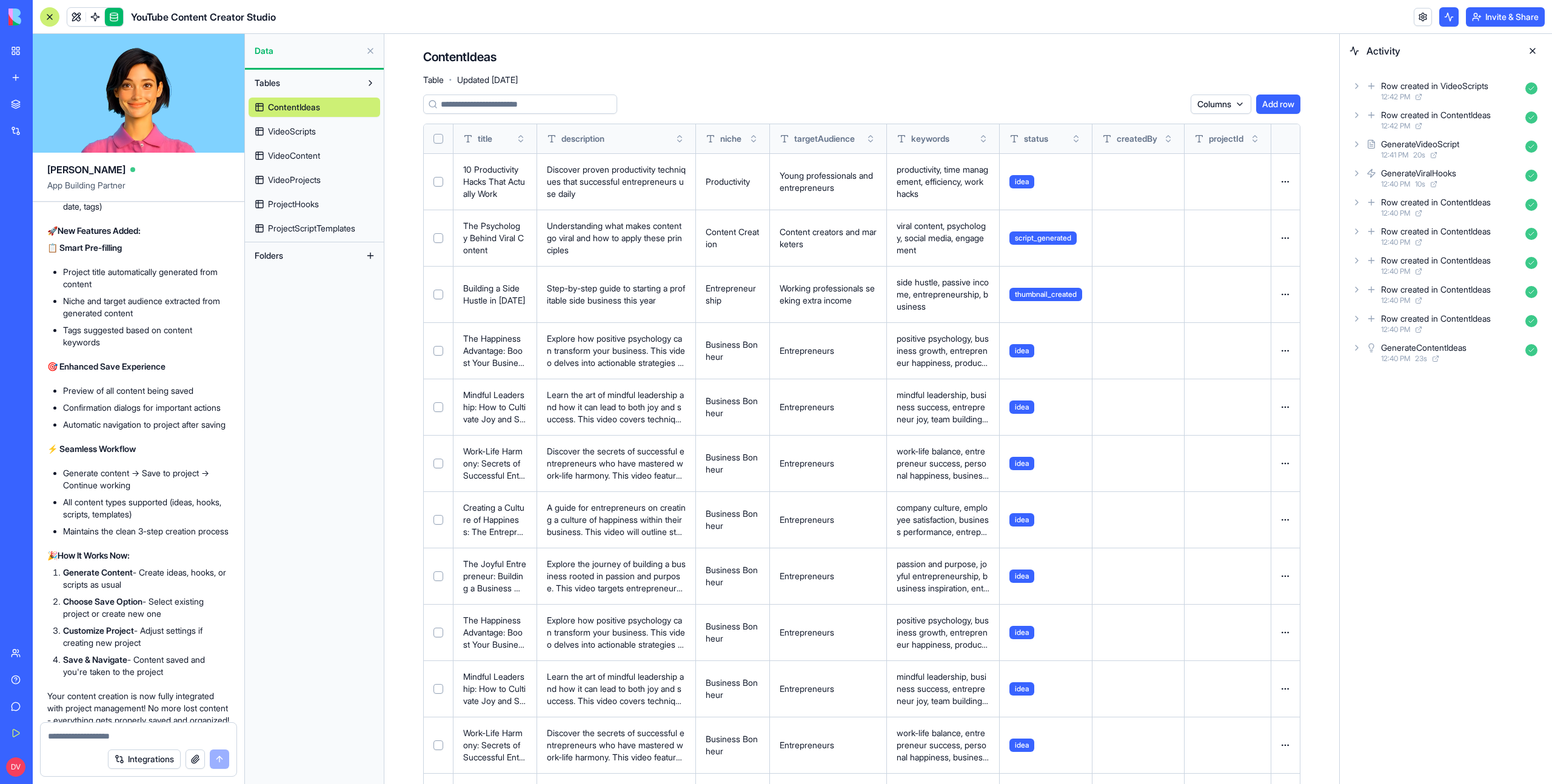
scroll to position [20086, 0]
